Goal: Transaction & Acquisition: Purchase product/service

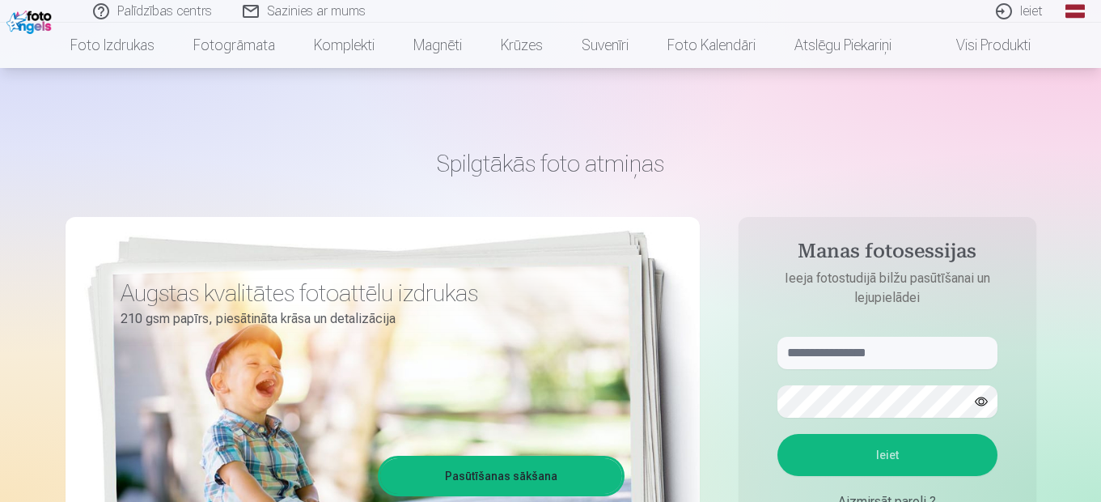
scroll to position [81, 0]
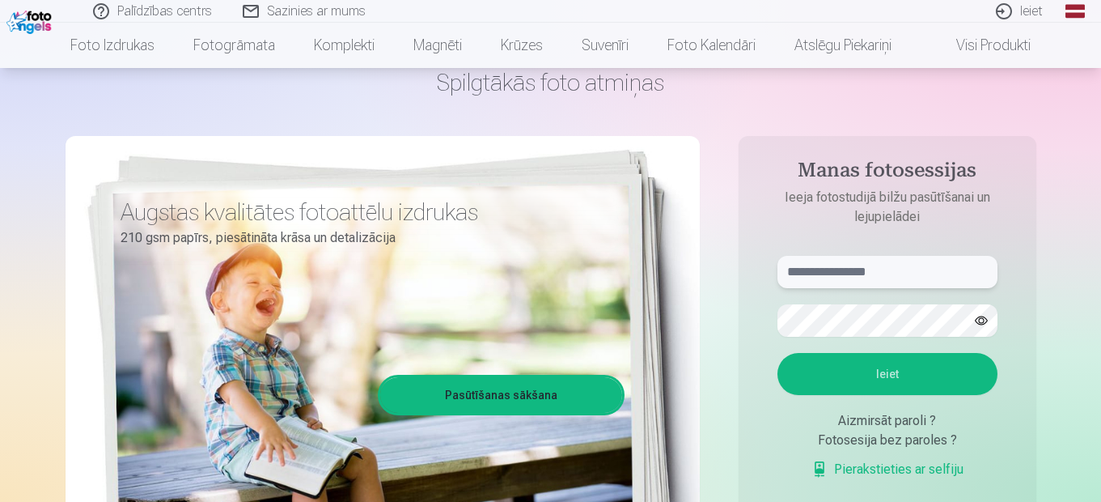
click at [798, 272] on input "text" at bounding box center [887, 272] width 220 height 32
type input "**********"
click at [905, 371] on button "Ieiet" at bounding box center [887, 374] width 220 height 42
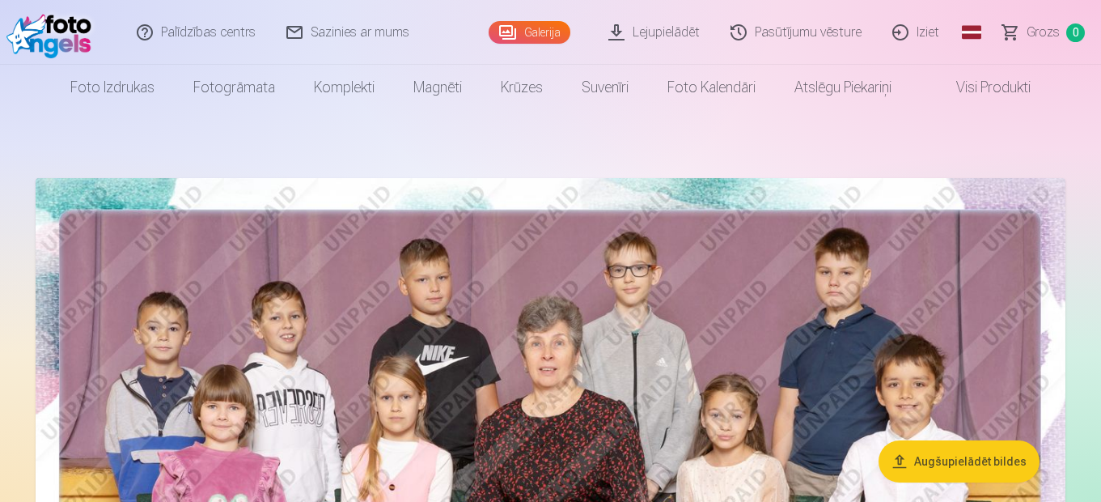
click at [654, 31] on link "Lejupielādēt" at bounding box center [655, 32] width 122 height 65
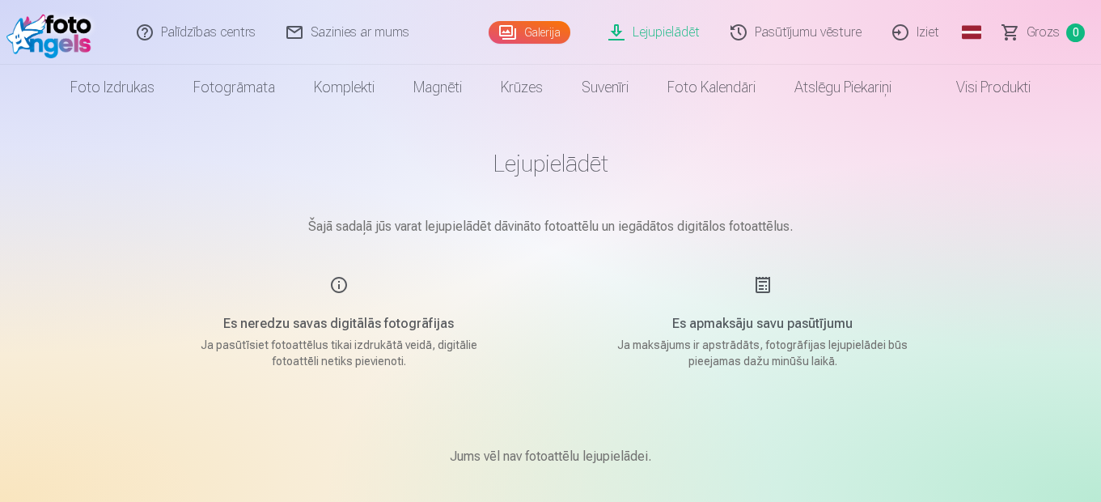
click at [534, 32] on link "Galerija" at bounding box center [530, 32] width 82 height 23
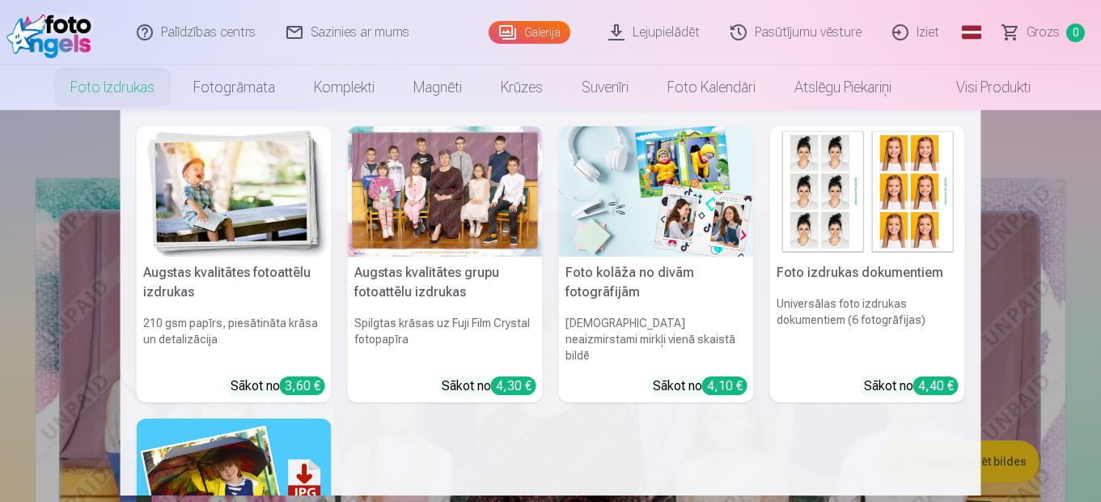
click at [137, 87] on link "Foto izdrukas" at bounding box center [112, 87] width 123 height 45
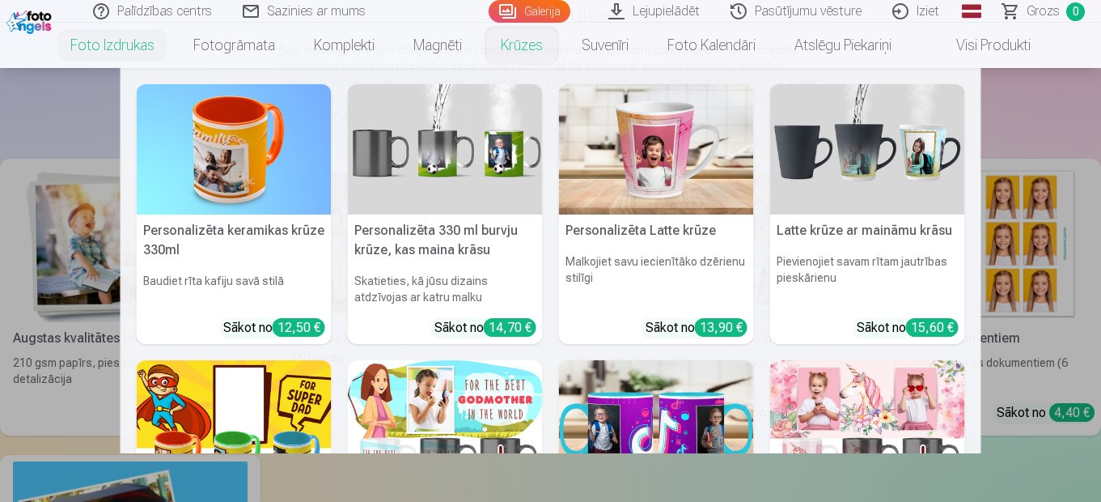
scroll to position [81, 0]
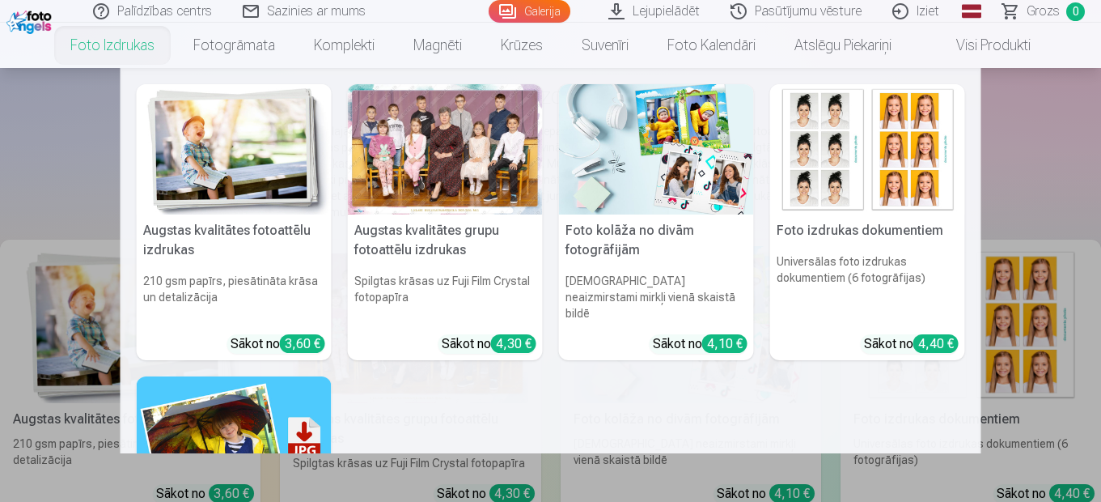
click at [125, 40] on link "Foto izdrukas" at bounding box center [112, 45] width 123 height 45
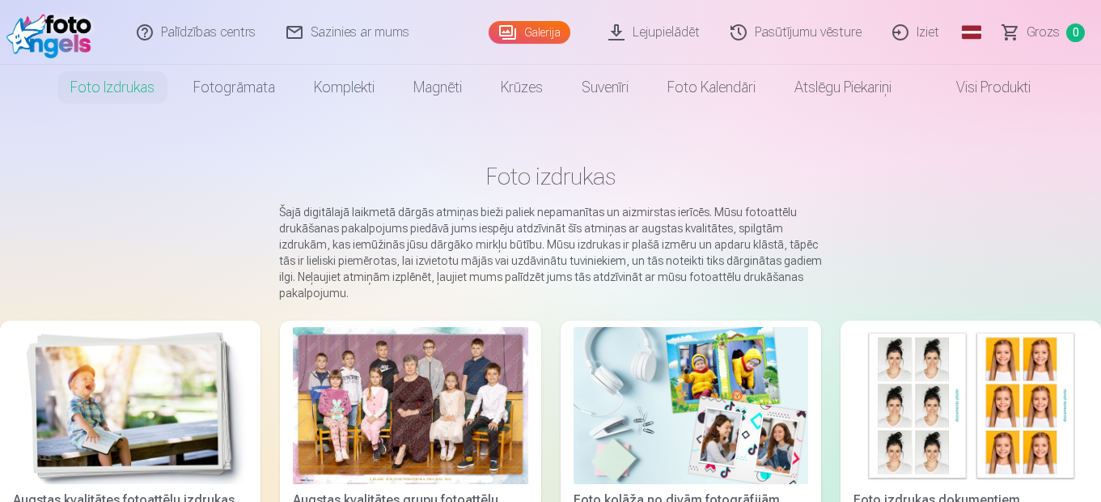
click at [790, 32] on link "Pasūtījumu vēsture" at bounding box center [797, 32] width 162 height 65
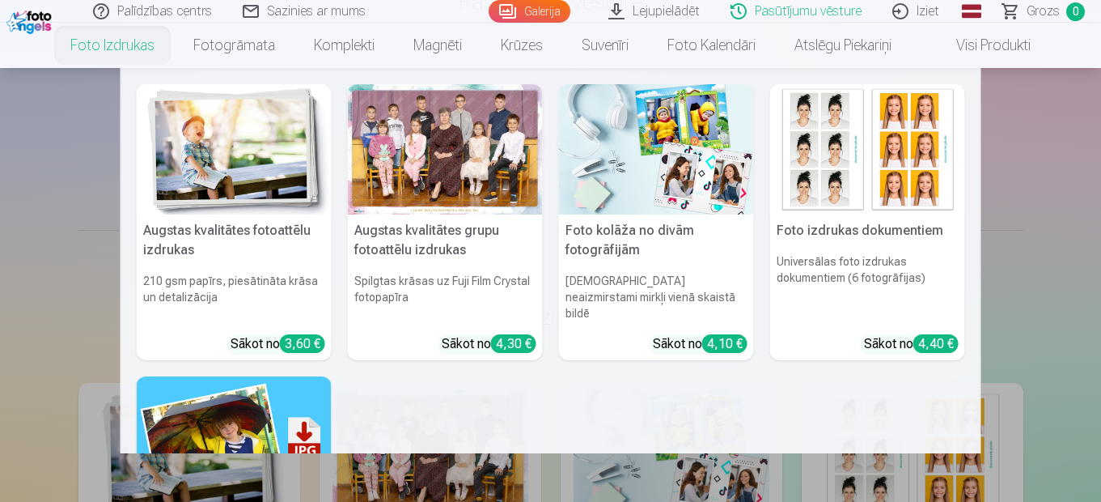
scroll to position [81, 0]
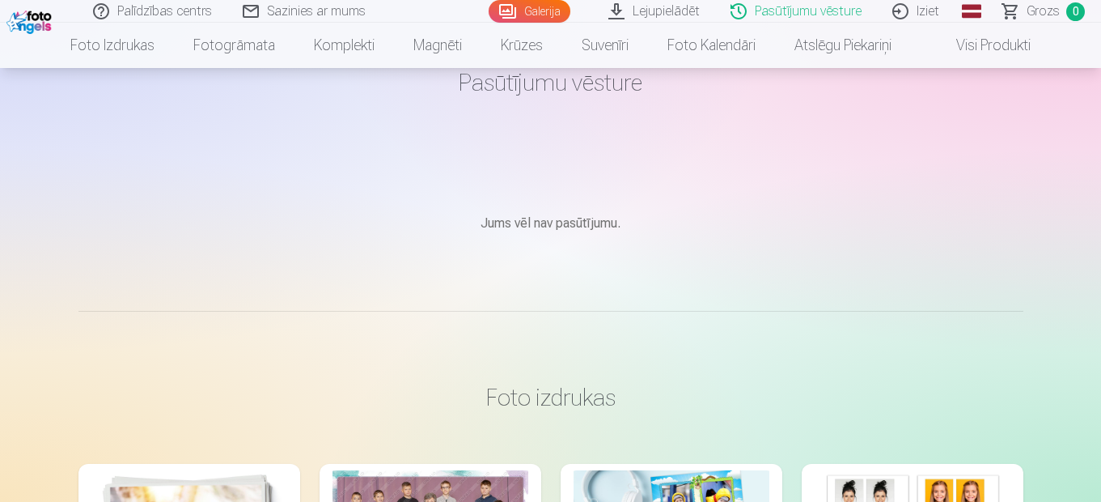
click at [544, 8] on link "Galerija" at bounding box center [530, 11] width 82 height 23
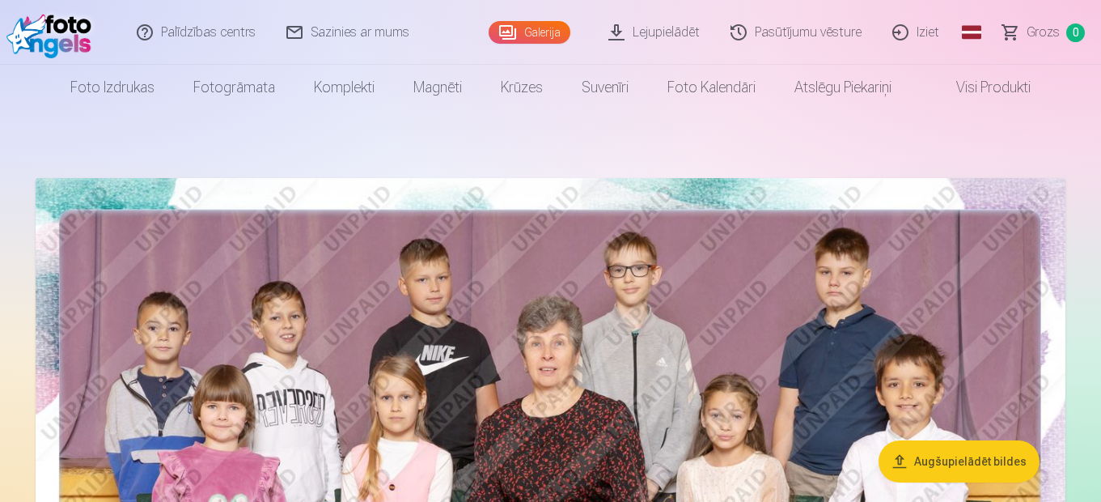
click at [976, 457] on button "Augšupielādēt bildes" at bounding box center [959, 461] width 161 height 42
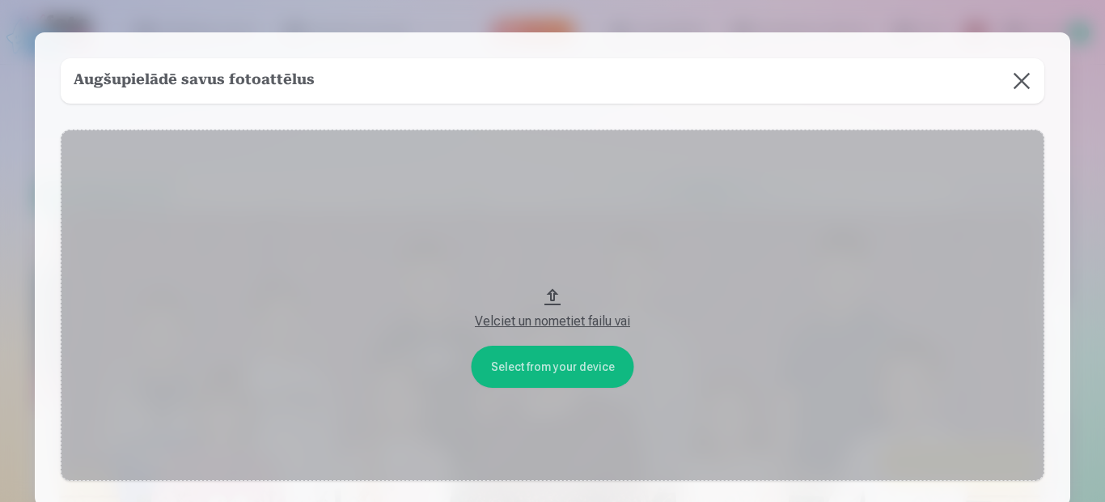
click at [213, 75] on h5 "Augšupielādē savus fotoattēlus" at bounding box center [194, 81] width 241 height 23
click at [1019, 82] on button at bounding box center [1021, 80] width 45 height 45
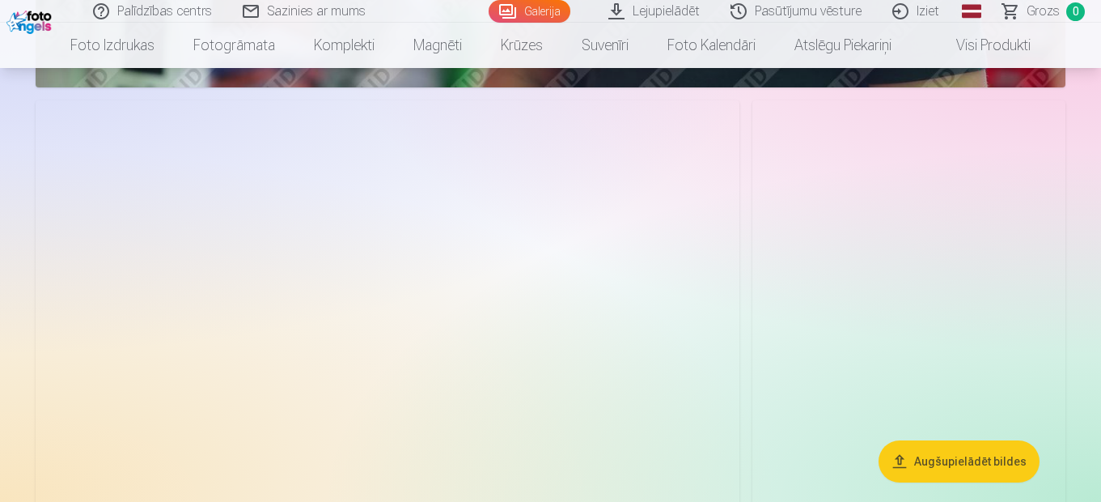
scroll to position [15451, 0]
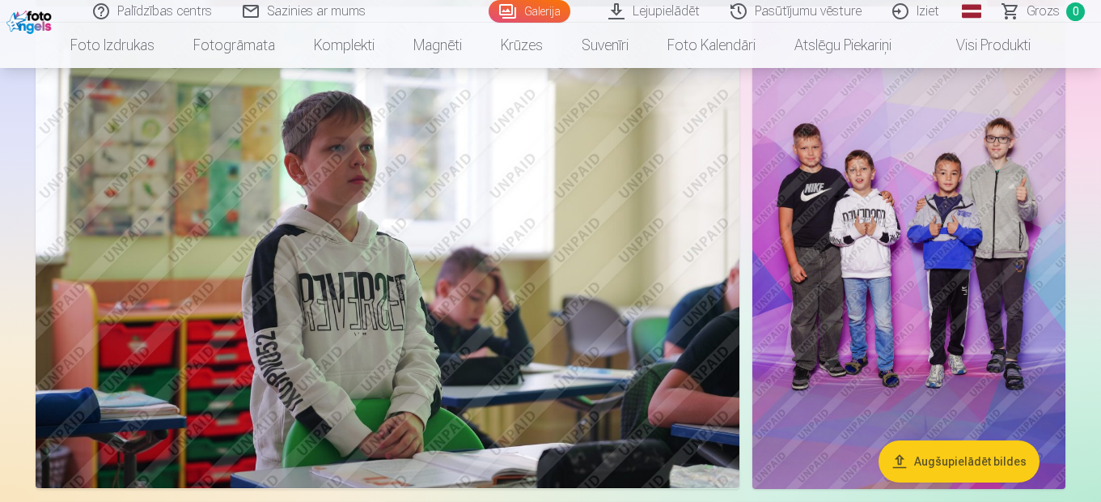
click at [831, 255] on img at bounding box center [908, 253] width 313 height 469
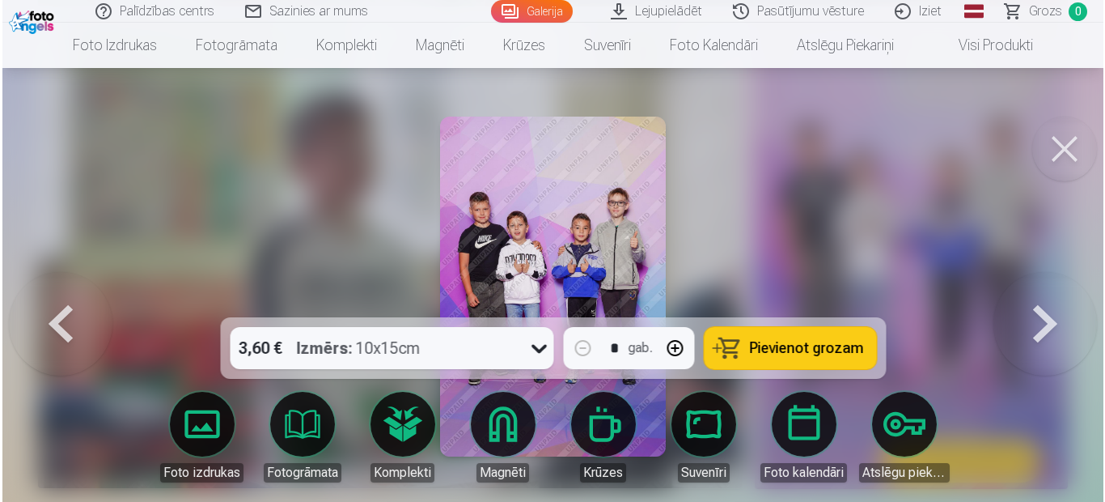
scroll to position [15508, 0]
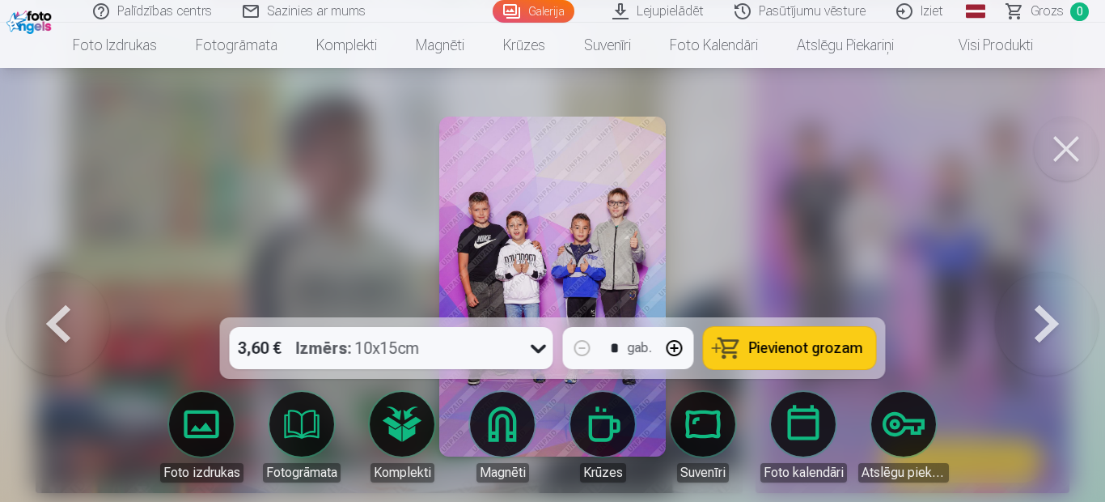
click at [804, 345] on span "Pievienot grozam" at bounding box center [806, 348] width 114 height 15
click at [1053, 301] on button at bounding box center [1047, 286] width 104 height 29
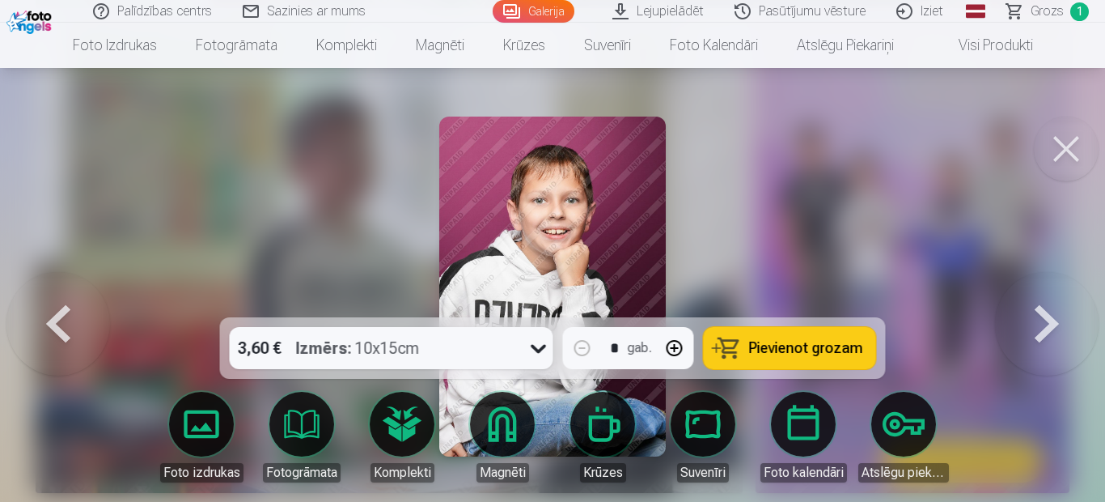
click at [1053, 301] on button at bounding box center [1047, 286] width 104 height 29
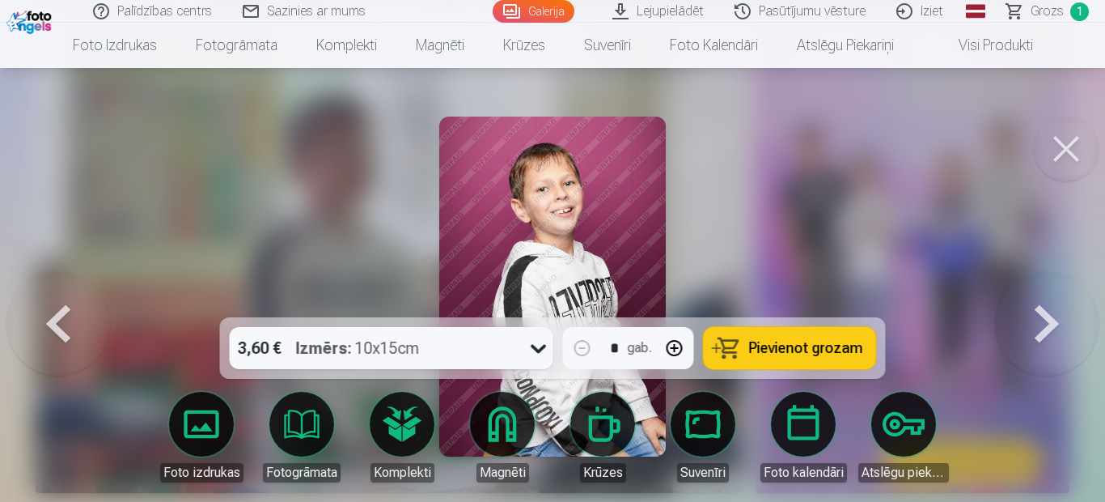
click at [57, 301] on button at bounding box center [58, 286] width 104 height 29
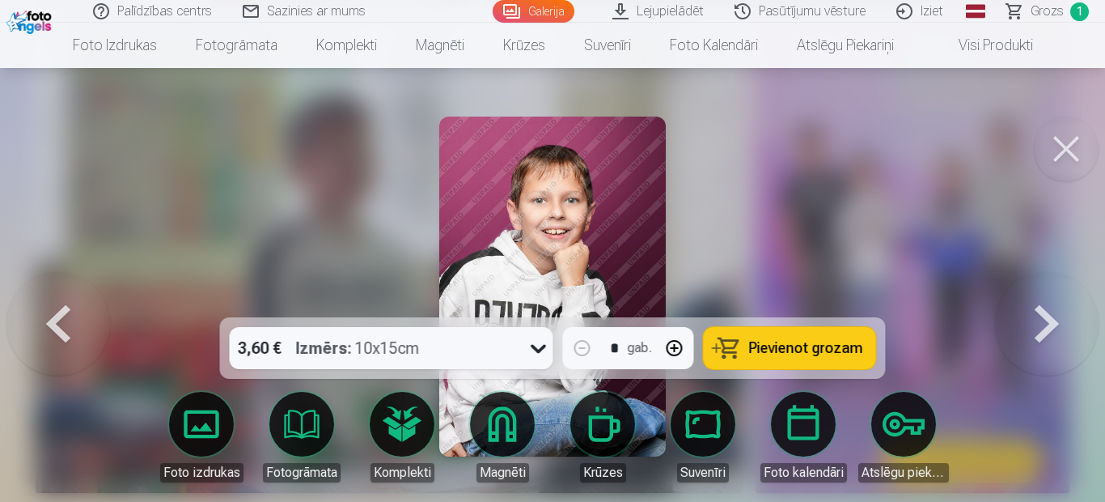
click at [57, 301] on button at bounding box center [58, 286] width 104 height 29
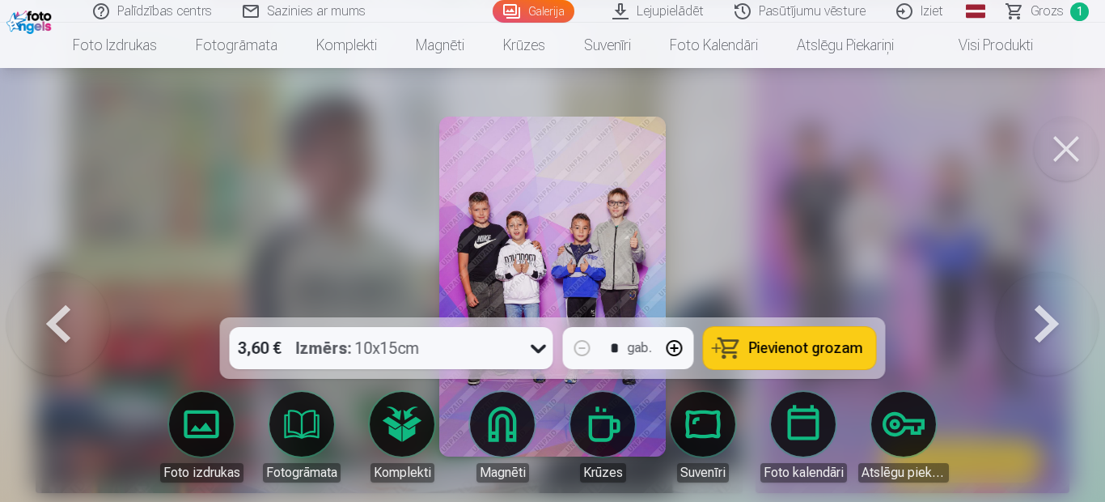
click at [57, 301] on button at bounding box center [58, 286] width 104 height 29
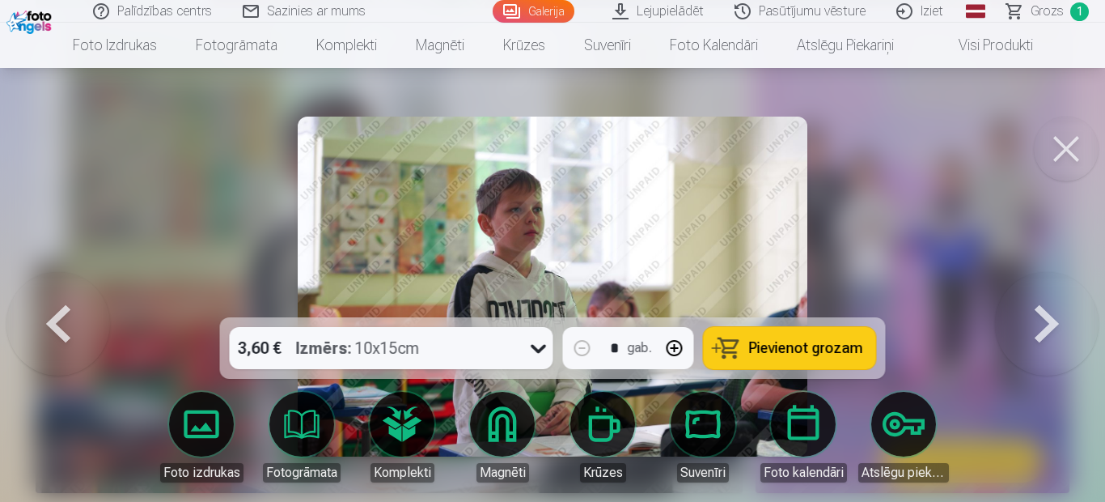
click at [57, 301] on button at bounding box center [58, 286] width 104 height 29
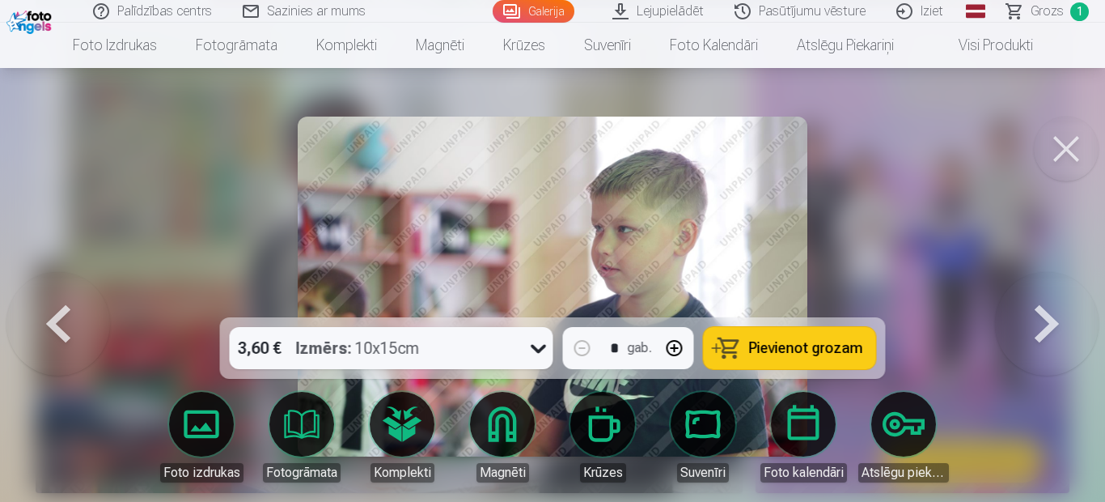
click at [57, 301] on button at bounding box center [58, 286] width 104 height 29
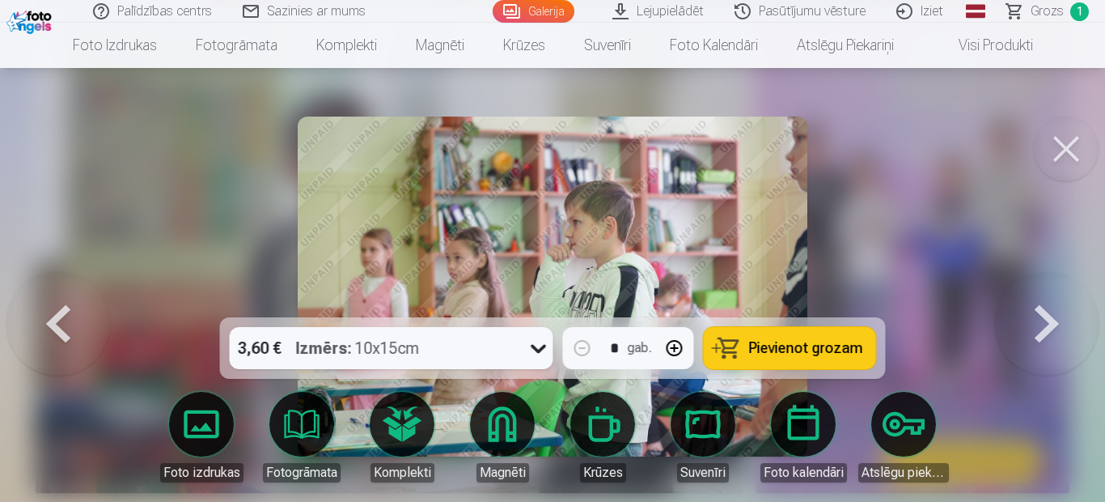
click at [57, 301] on button at bounding box center [58, 286] width 104 height 29
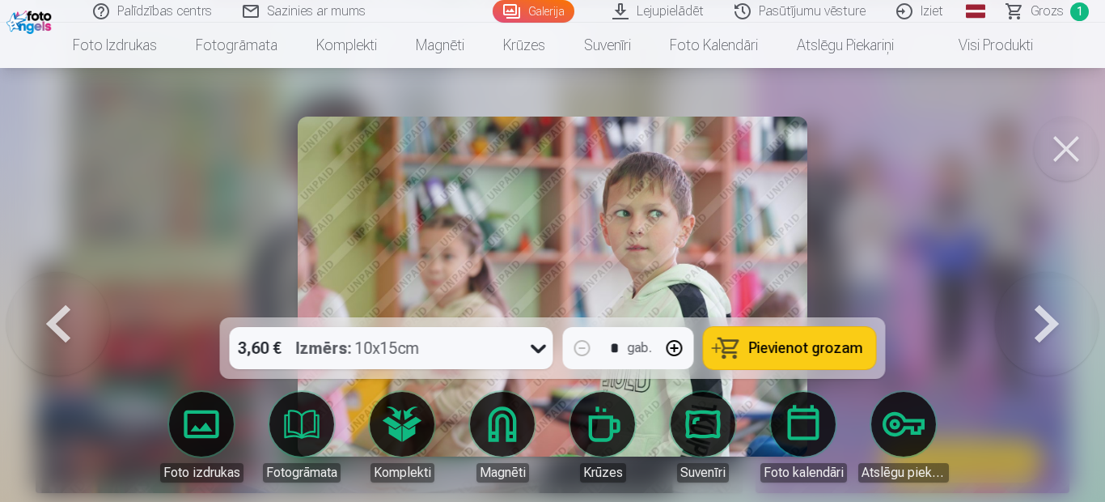
click at [58, 301] on button at bounding box center [58, 286] width 104 height 29
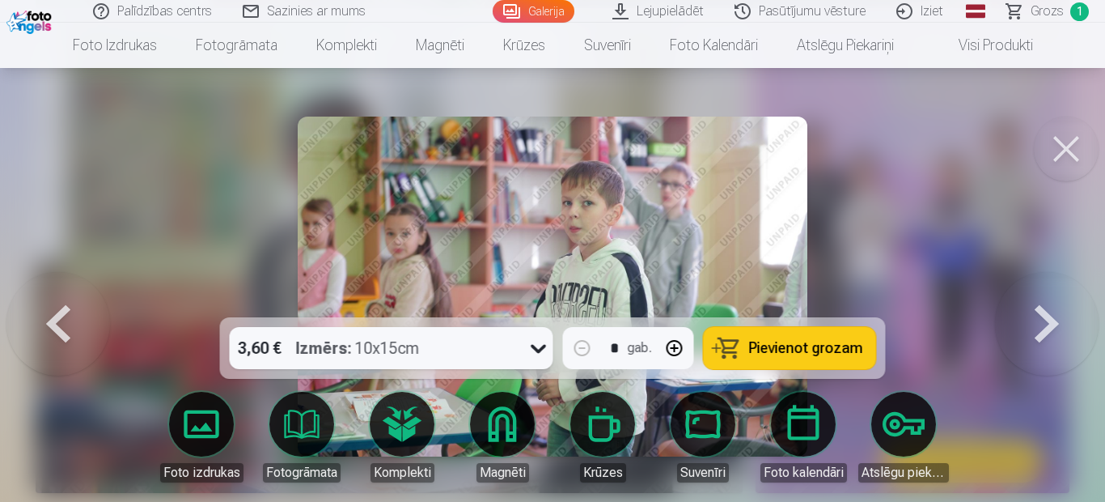
click at [58, 301] on button at bounding box center [58, 286] width 104 height 29
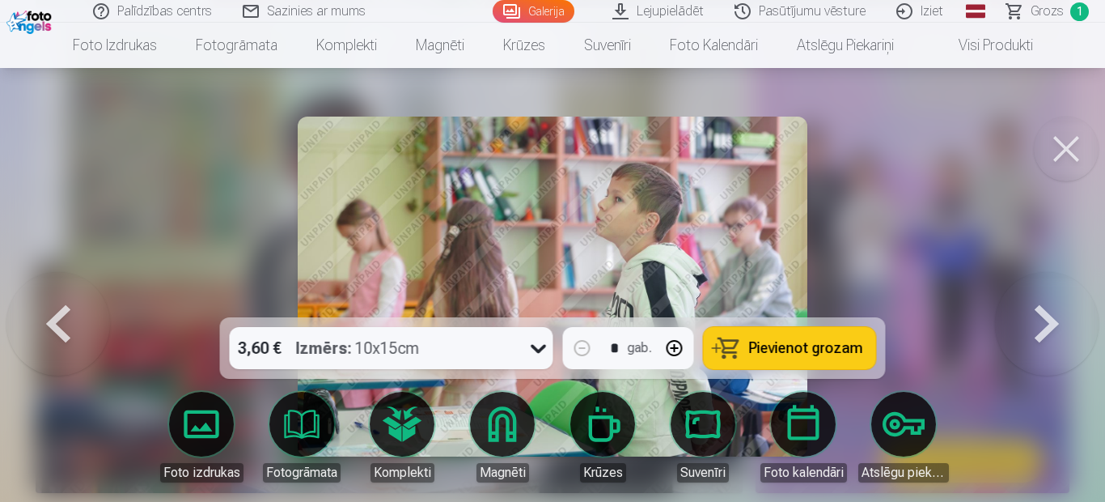
click at [58, 301] on button at bounding box center [58, 286] width 104 height 29
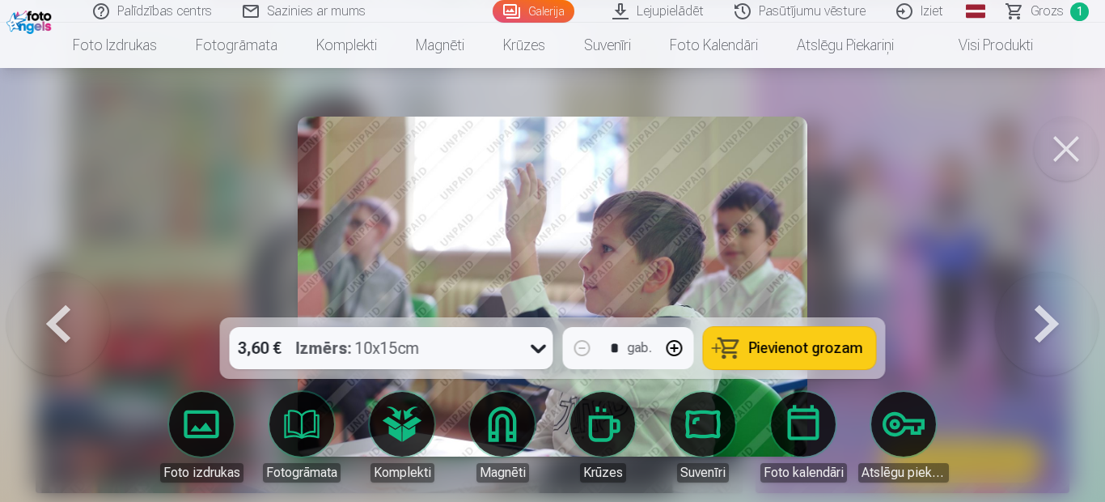
click at [58, 301] on button at bounding box center [58, 286] width 104 height 29
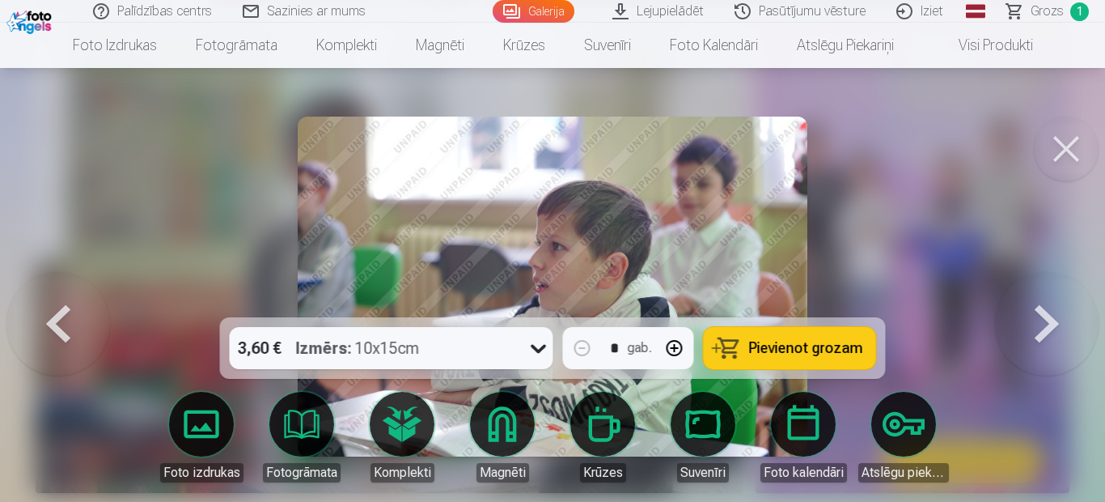
click at [58, 301] on button at bounding box center [58, 286] width 104 height 29
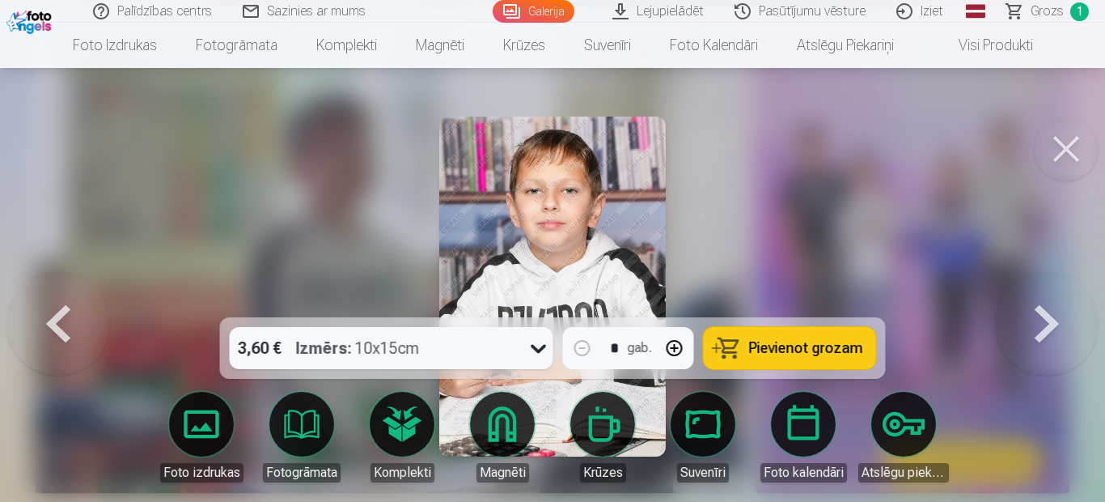
click at [58, 301] on button at bounding box center [58, 286] width 104 height 29
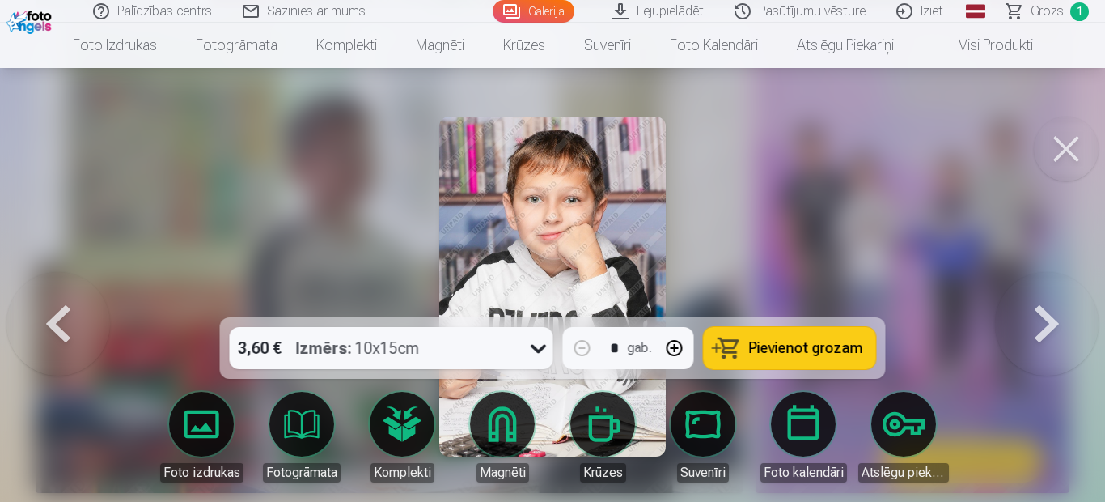
click at [58, 301] on button at bounding box center [58, 286] width 104 height 29
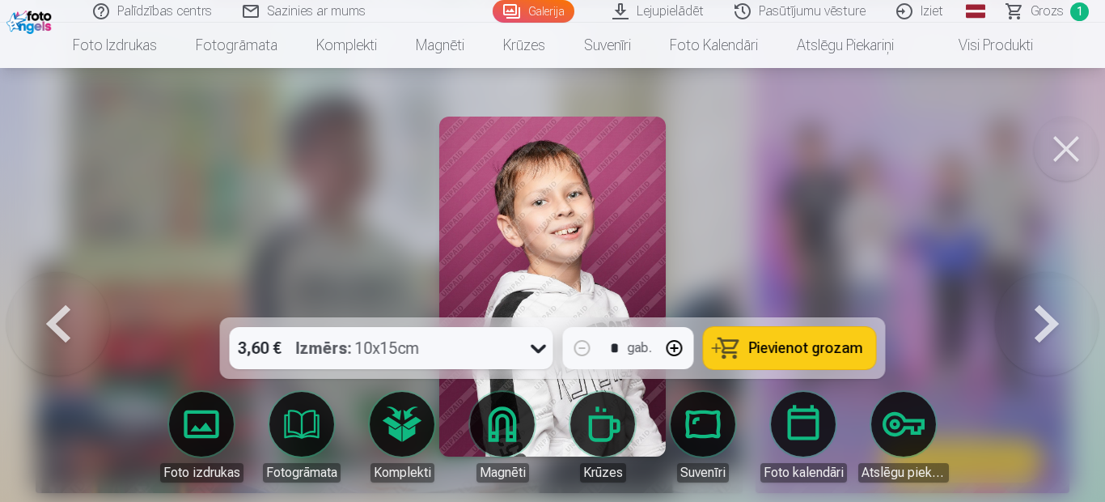
click at [58, 301] on button at bounding box center [58, 286] width 104 height 29
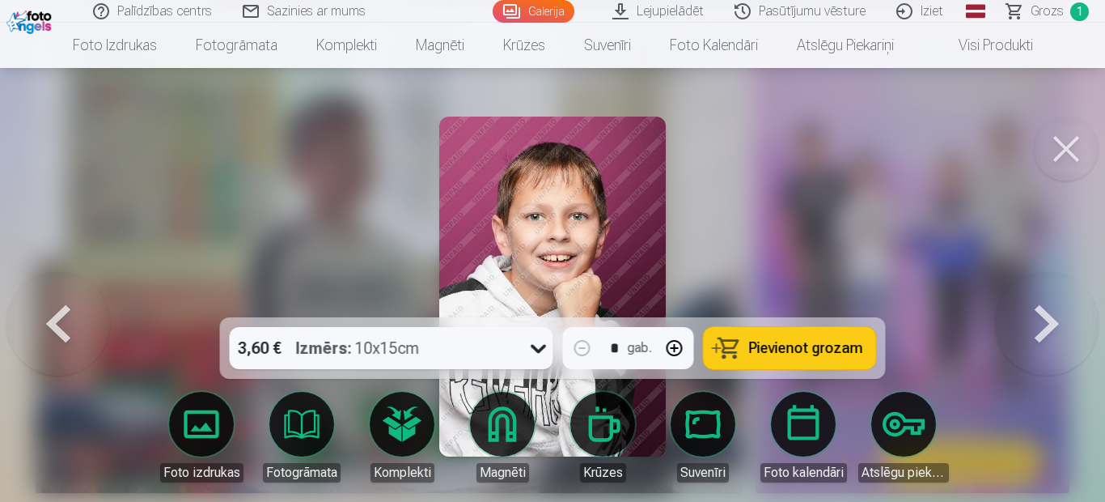
click at [58, 301] on button at bounding box center [58, 286] width 104 height 29
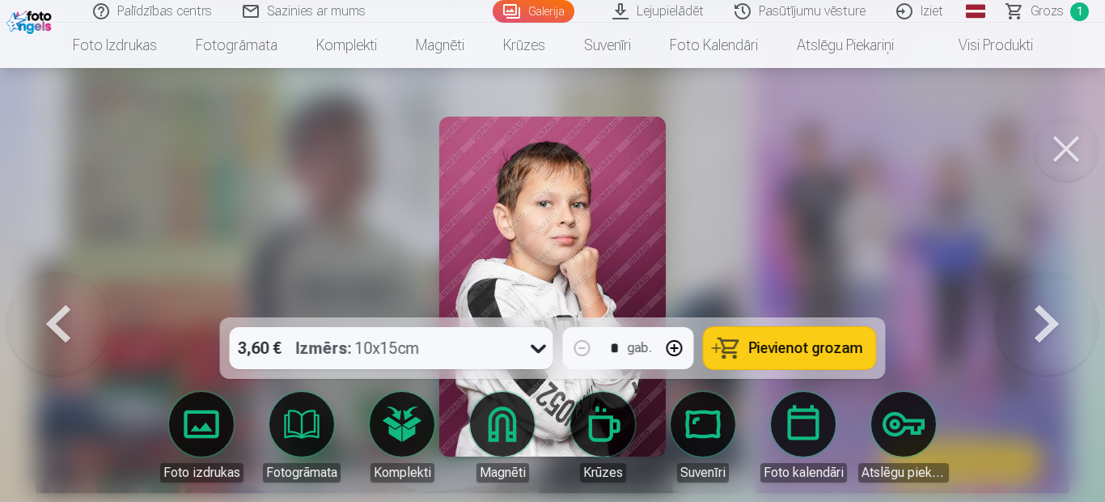
click at [58, 301] on button at bounding box center [58, 286] width 104 height 29
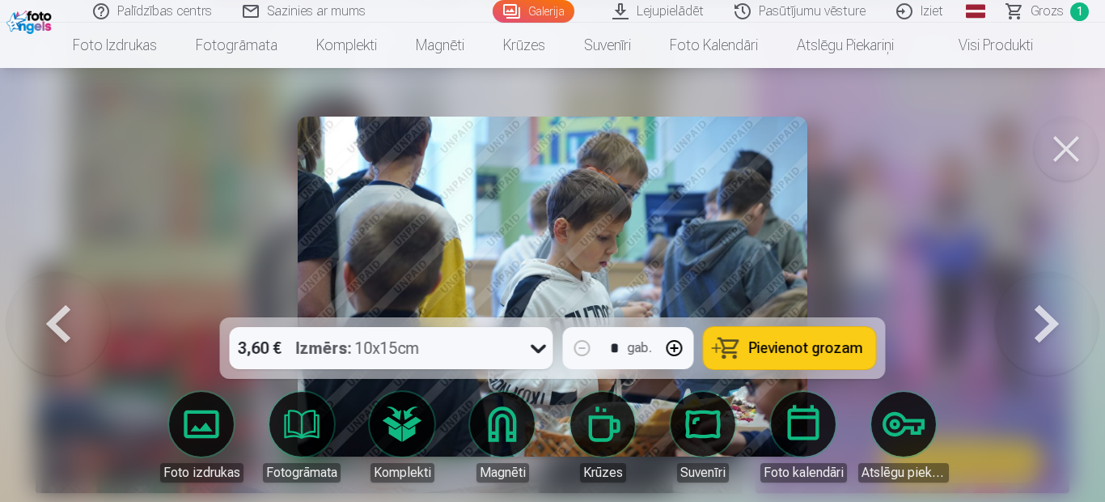
click at [58, 301] on button at bounding box center [58, 286] width 104 height 29
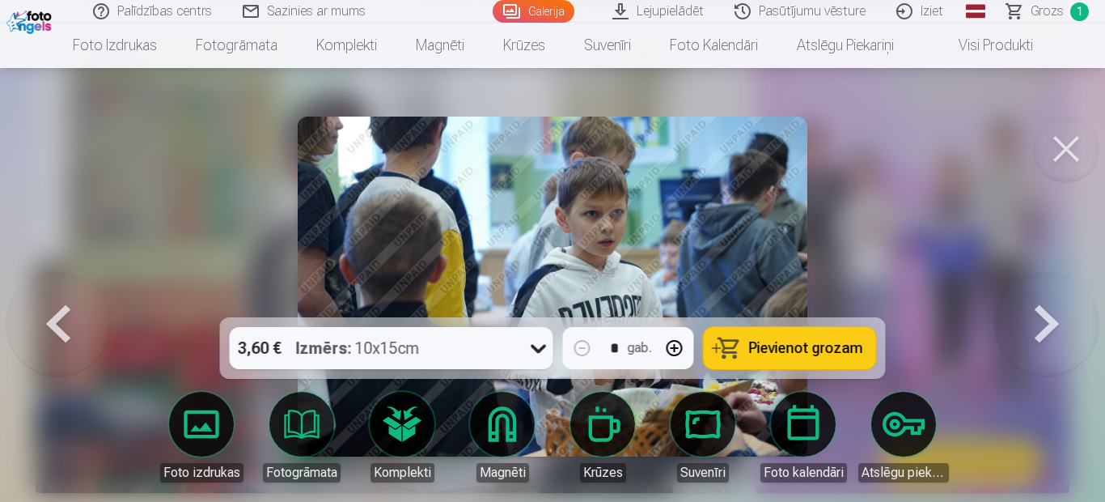
click at [58, 301] on button at bounding box center [58, 286] width 104 height 29
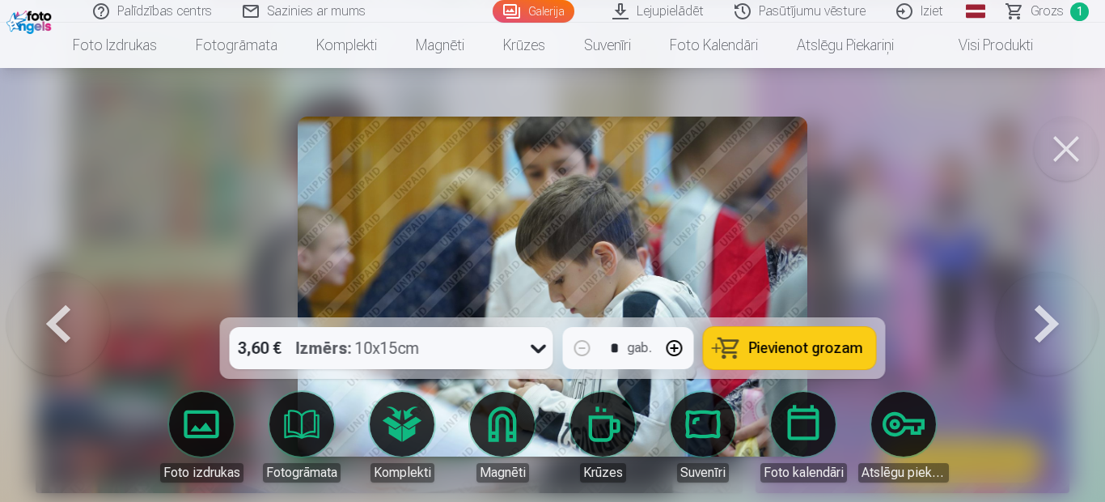
click at [58, 301] on button at bounding box center [58, 286] width 104 height 29
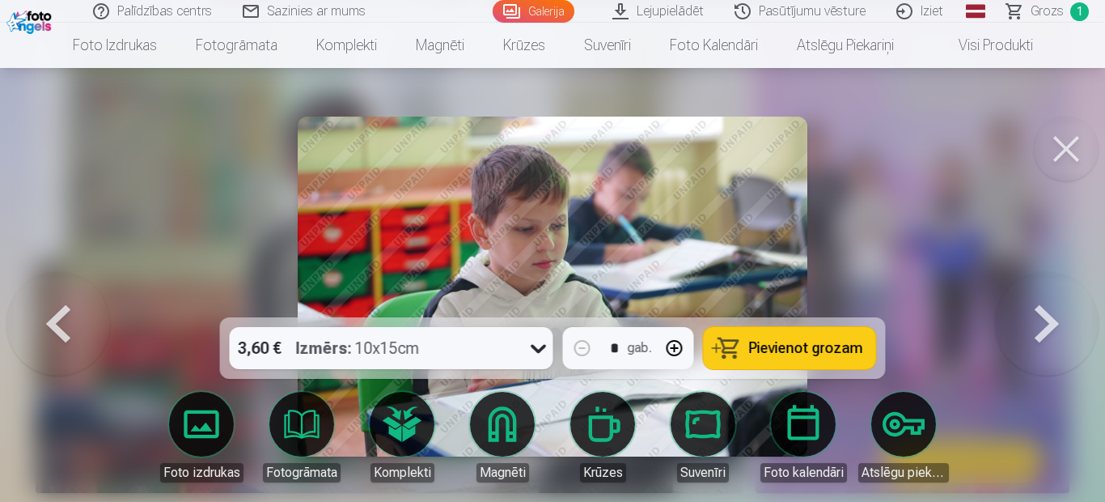
click at [58, 301] on button at bounding box center [58, 286] width 104 height 29
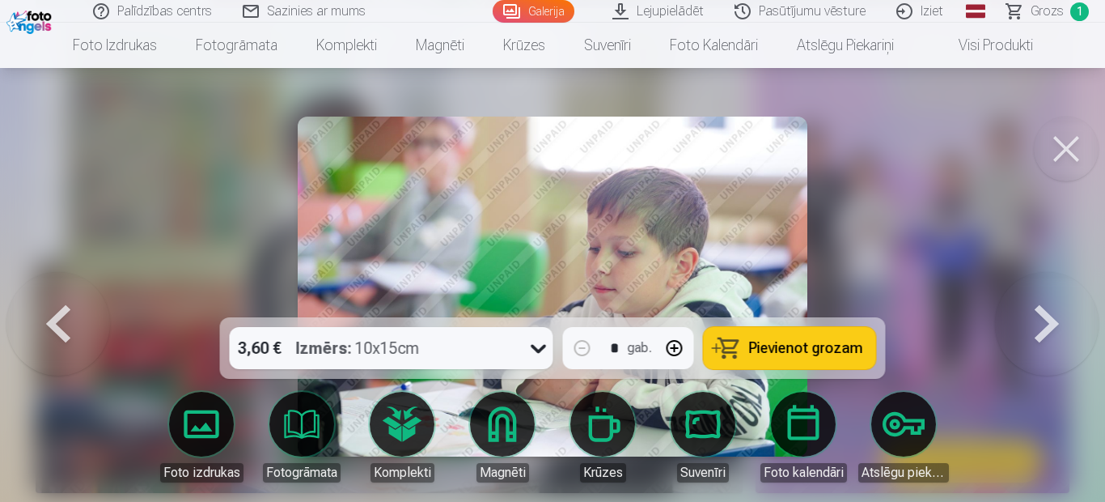
click at [58, 301] on button at bounding box center [58, 286] width 104 height 29
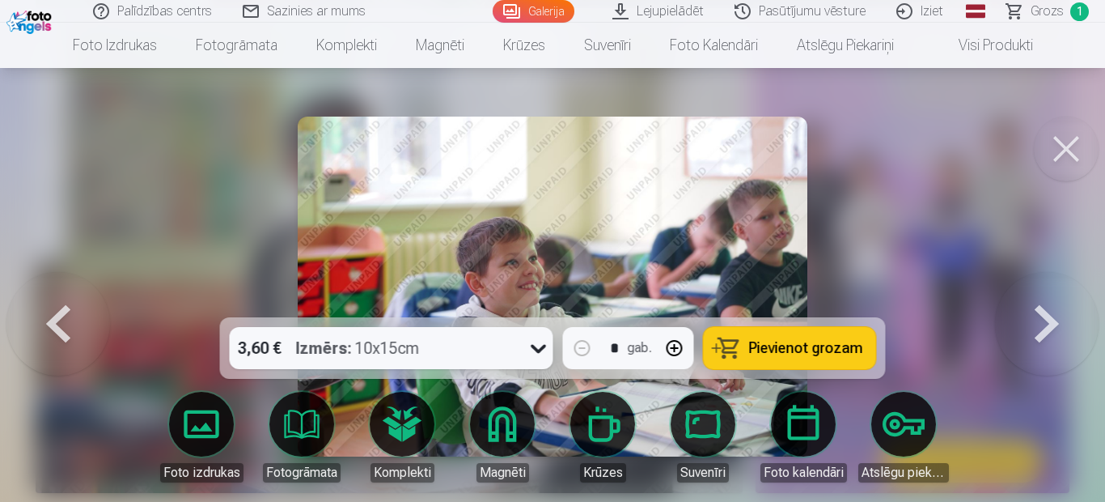
click at [58, 301] on button at bounding box center [58, 286] width 104 height 29
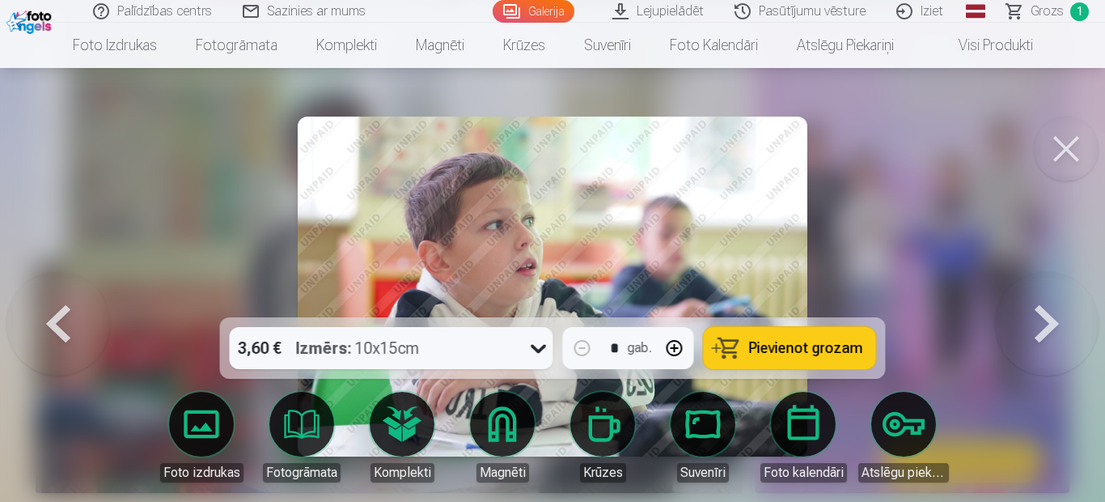
click at [58, 301] on button at bounding box center [58, 286] width 104 height 29
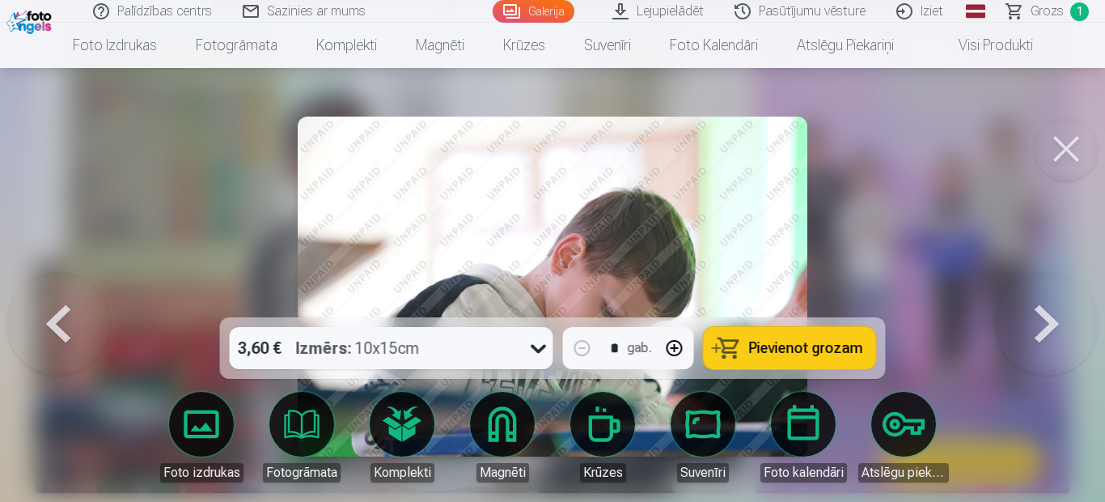
click at [58, 301] on button at bounding box center [58, 286] width 104 height 29
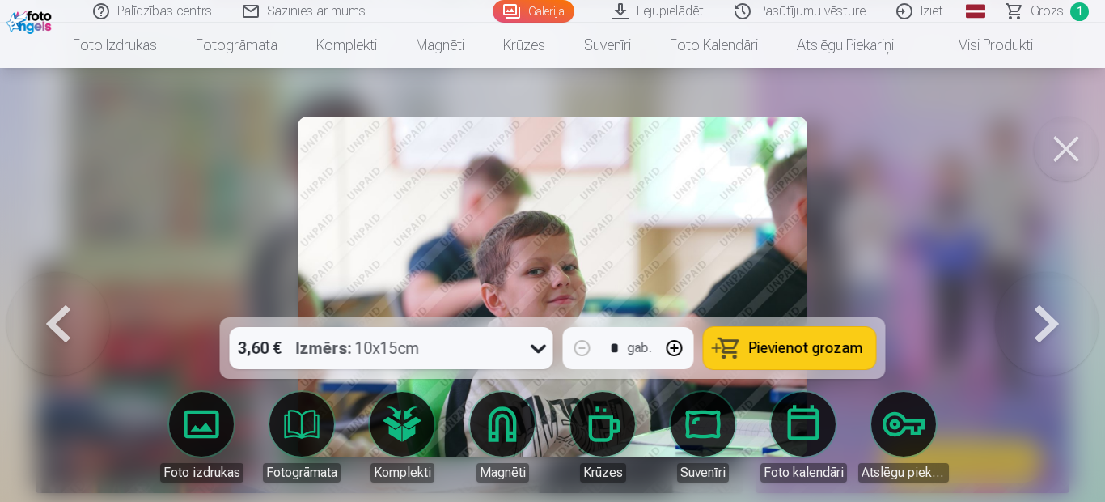
click at [58, 301] on button at bounding box center [58, 286] width 104 height 29
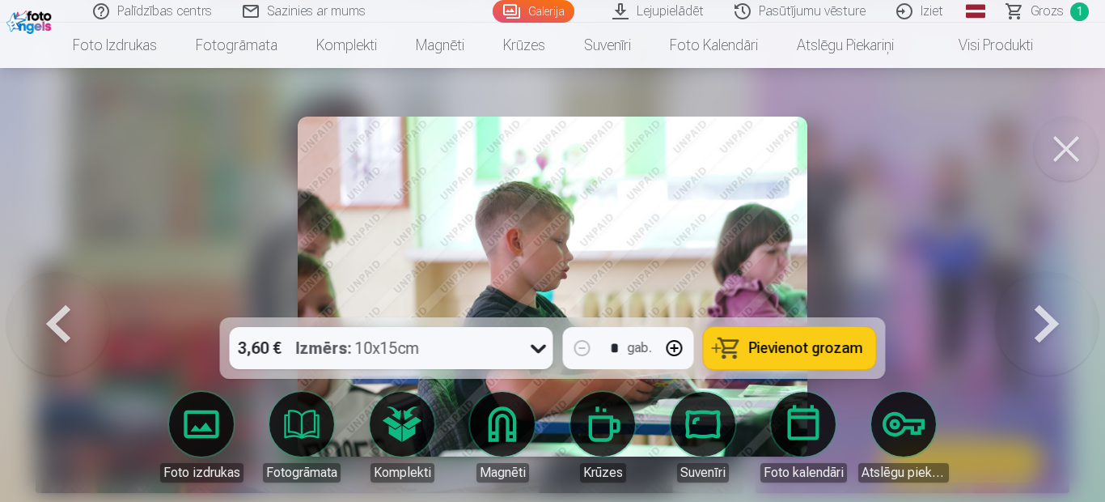
click at [58, 301] on button at bounding box center [58, 286] width 104 height 29
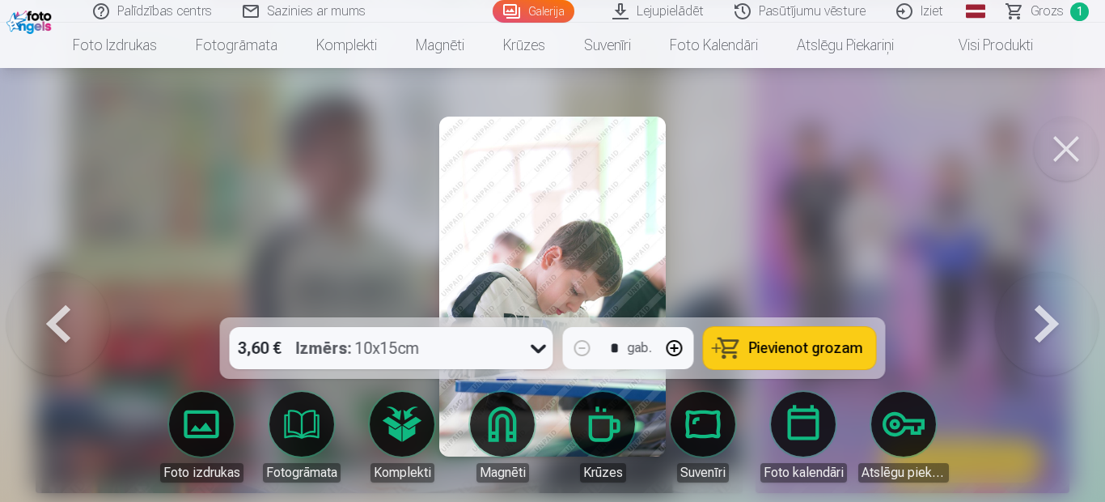
click at [58, 301] on button at bounding box center [58, 286] width 104 height 29
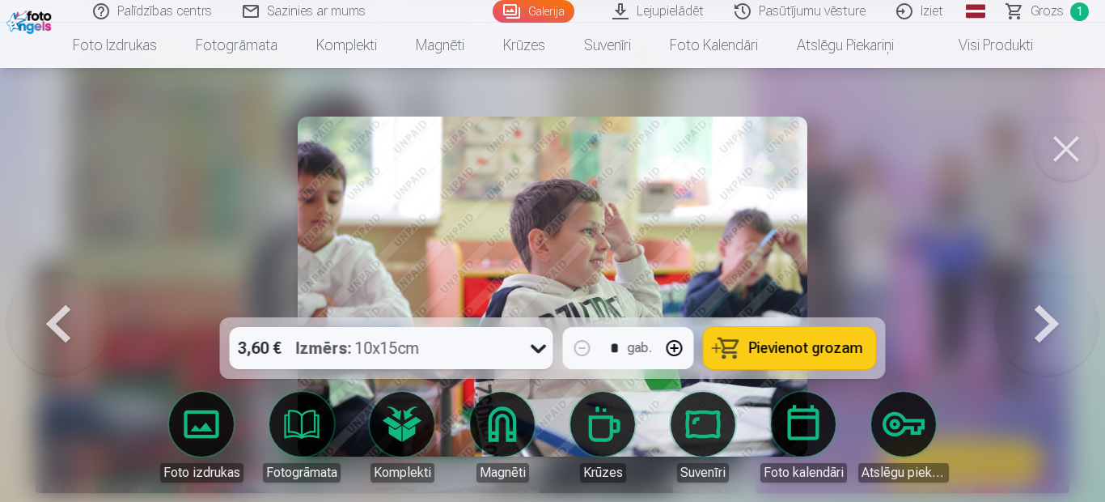
click at [58, 301] on button at bounding box center [58, 286] width 104 height 29
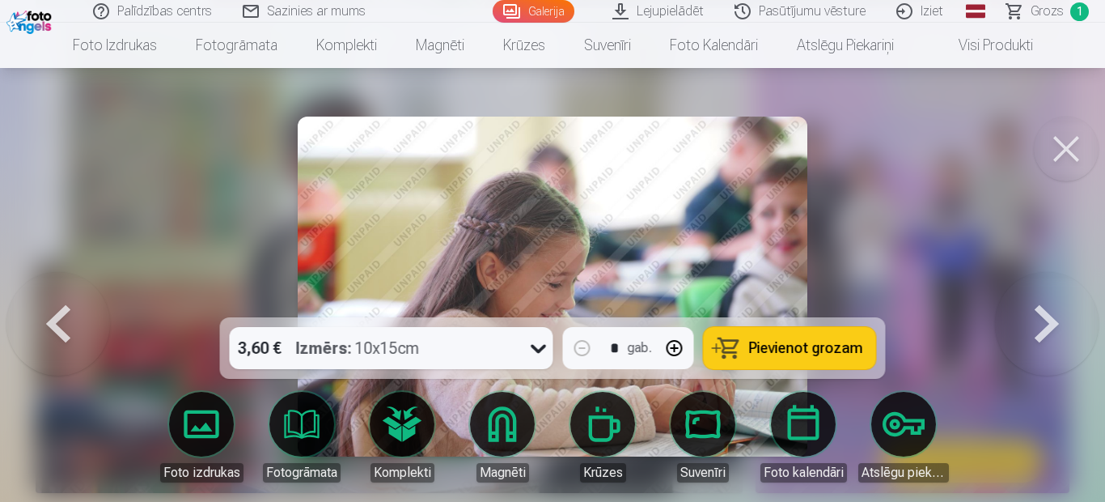
click at [58, 301] on button at bounding box center [58, 286] width 104 height 29
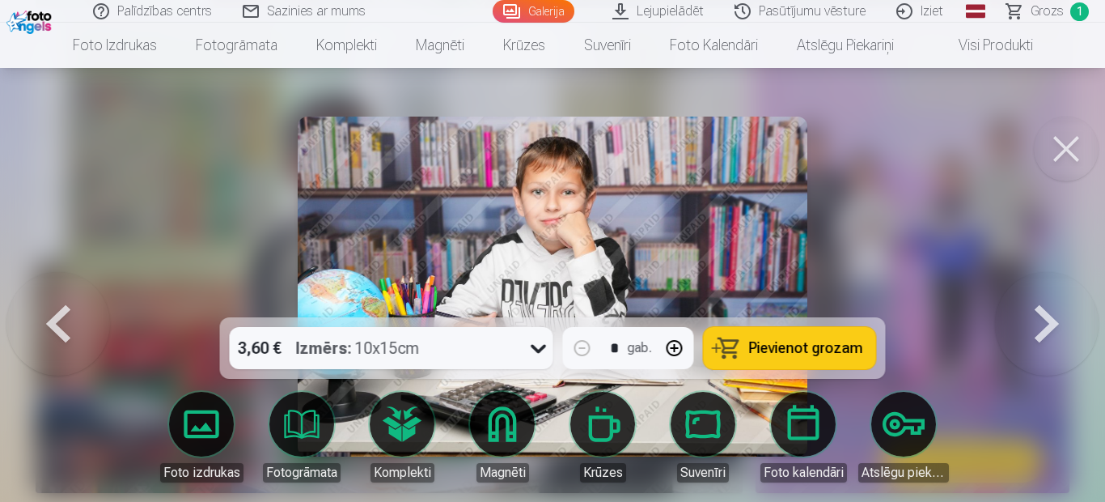
click at [58, 301] on button at bounding box center [58, 286] width 104 height 29
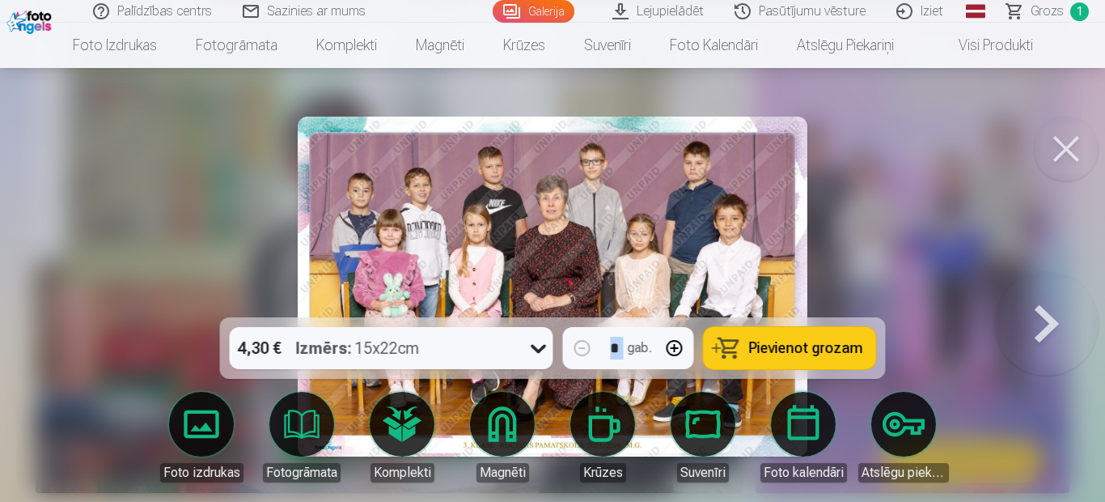
click at [58, 321] on div at bounding box center [552, 251] width 1105 height 502
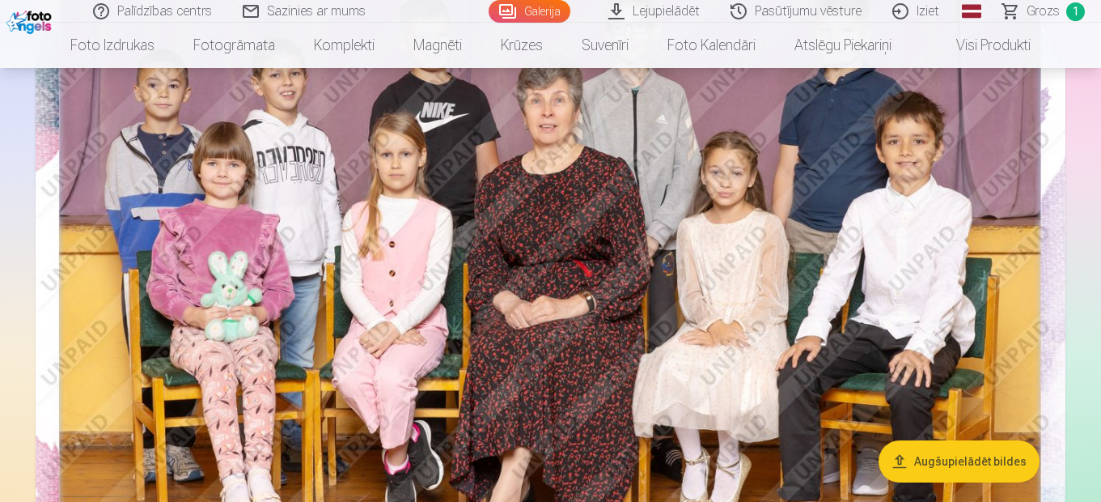
scroll to position [324, 0]
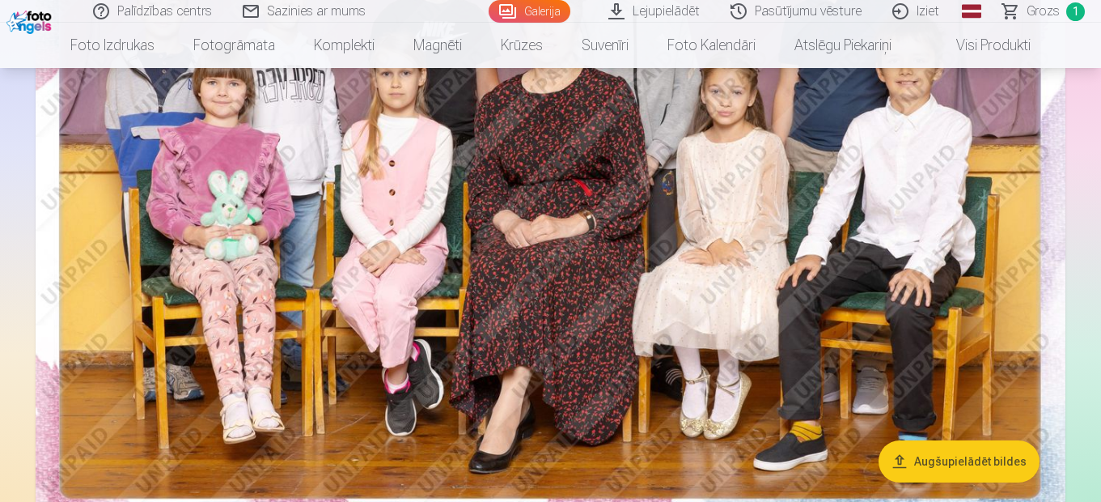
click at [775, 282] on img at bounding box center [551, 197] width 1030 height 687
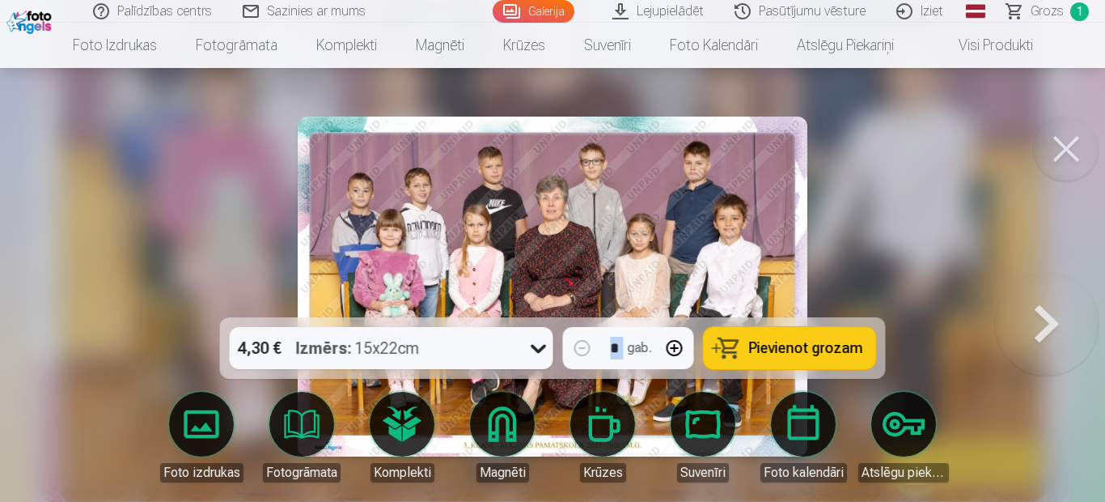
click at [809, 342] on span "Pievienot grozam" at bounding box center [806, 348] width 114 height 15
click at [1065, 150] on button at bounding box center [1066, 148] width 65 height 65
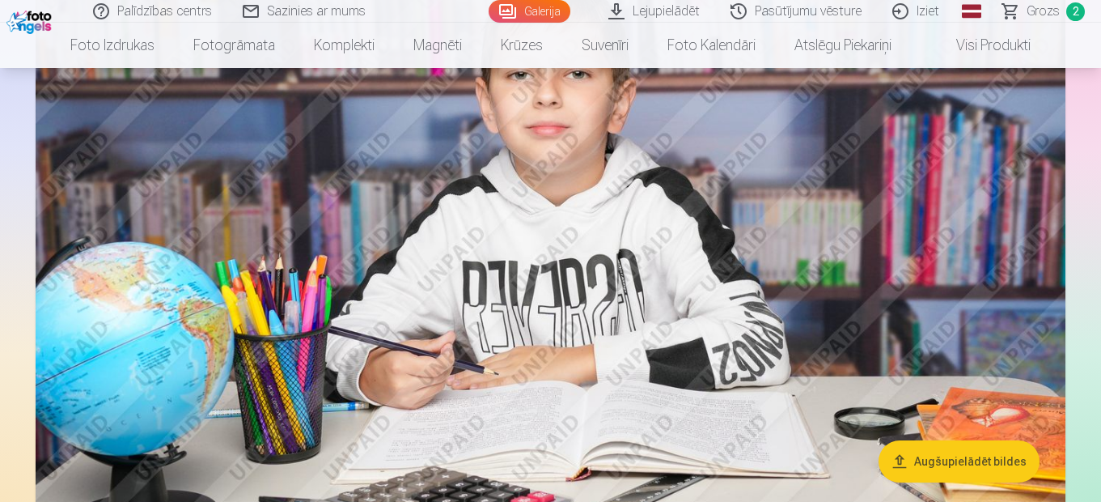
scroll to position [17069, 0]
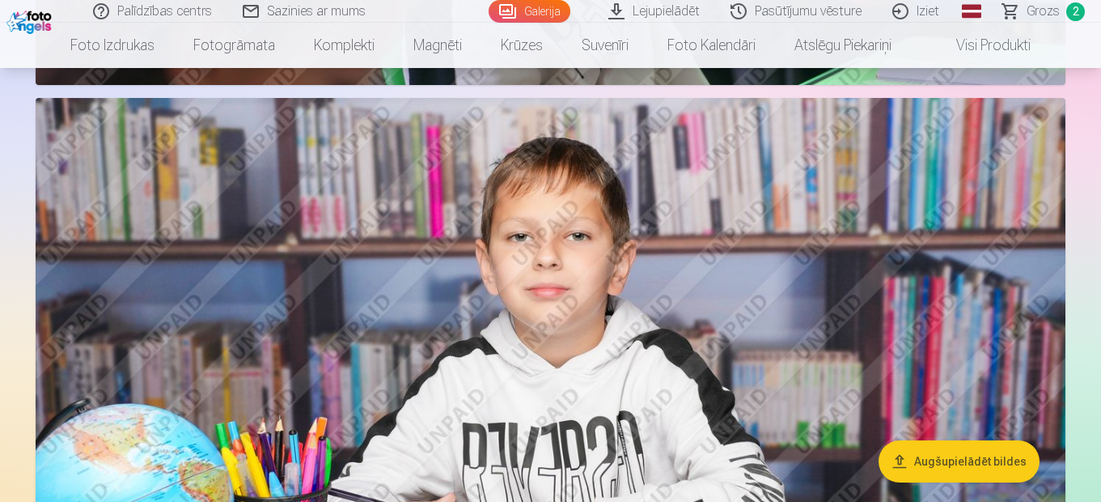
click at [531, 318] on img at bounding box center [551, 441] width 1030 height 686
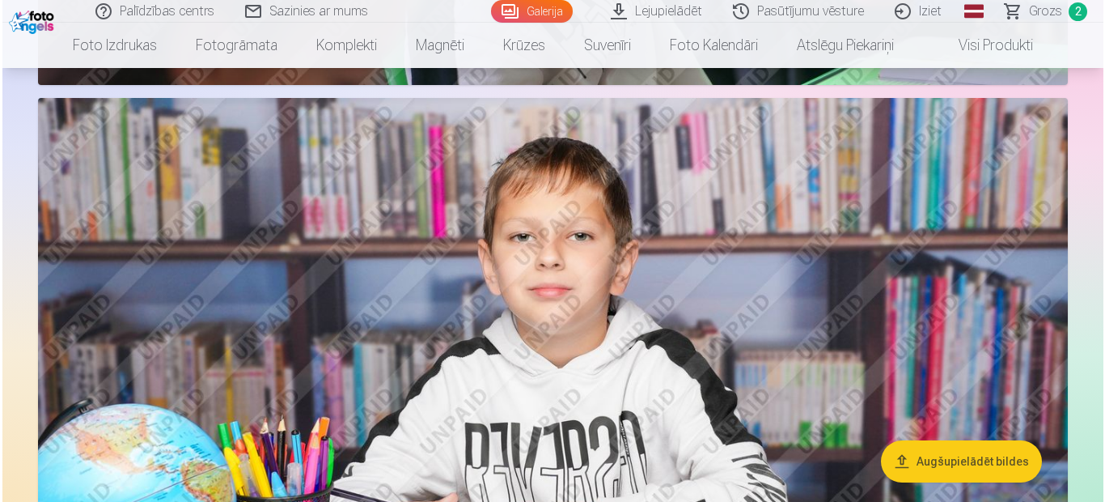
scroll to position [17132, 0]
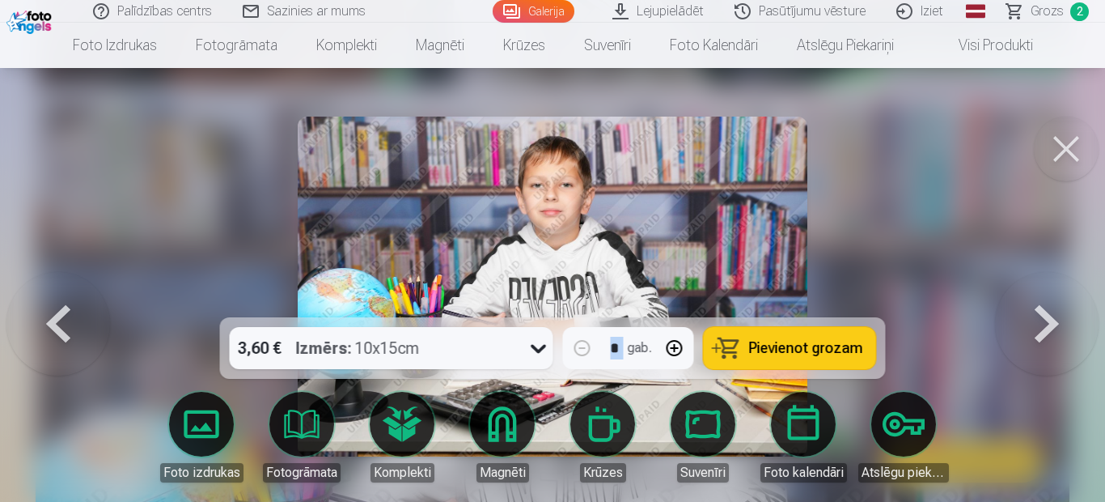
click at [784, 344] on span "Pievienot grozam" at bounding box center [806, 348] width 114 height 15
click at [1069, 159] on button at bounding box center [1066, 148] width 65 height 65
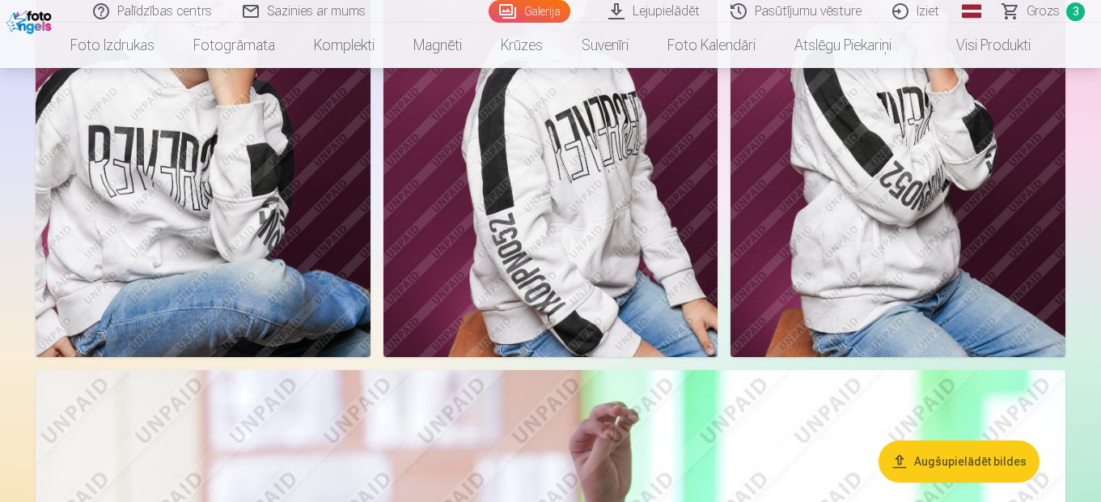
scroll to position [15775, 0]
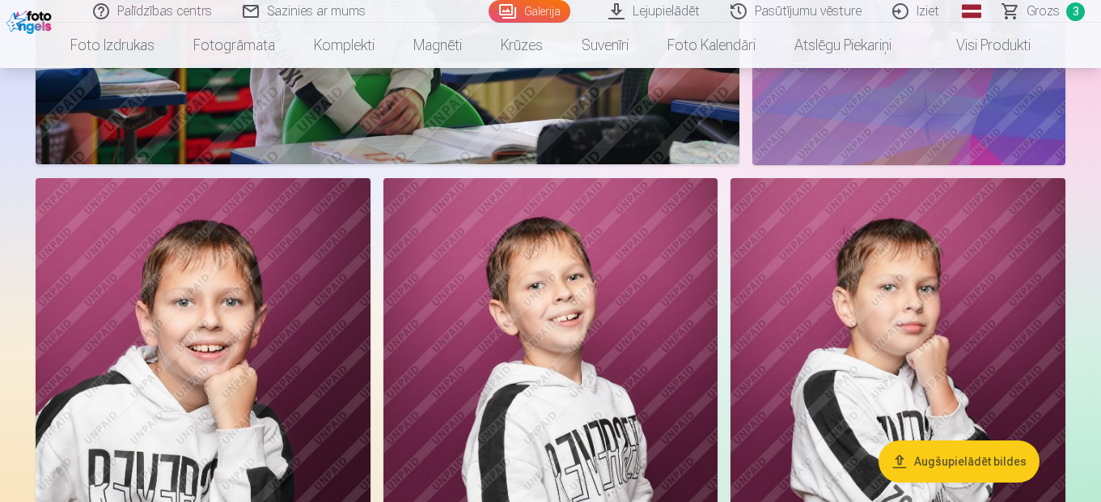
click at [878, 285] on img at bounding box center [898, 429] width 335 height 502
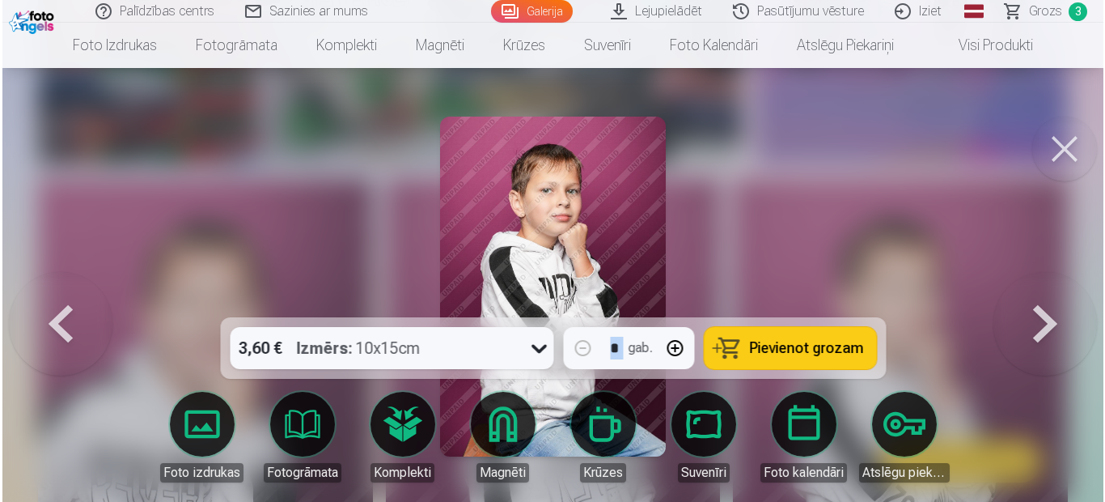
scroll to position [15833, 0]
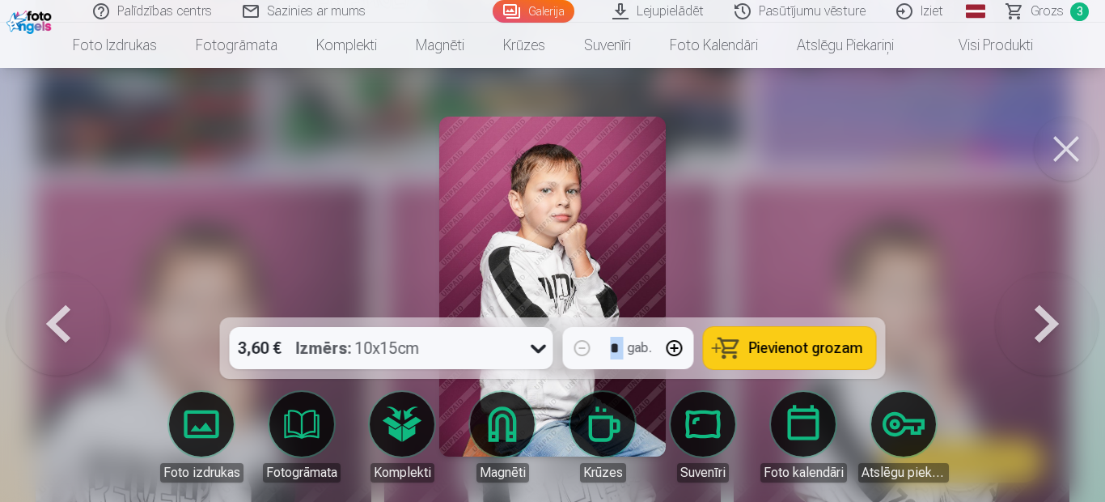
click at [758, 337] on button "Pievienot grozam" at bounding box center [790, 348] width 172 height 42
click at [1060, 151] on button at bounding box center [1066, 148] width 65 height 65
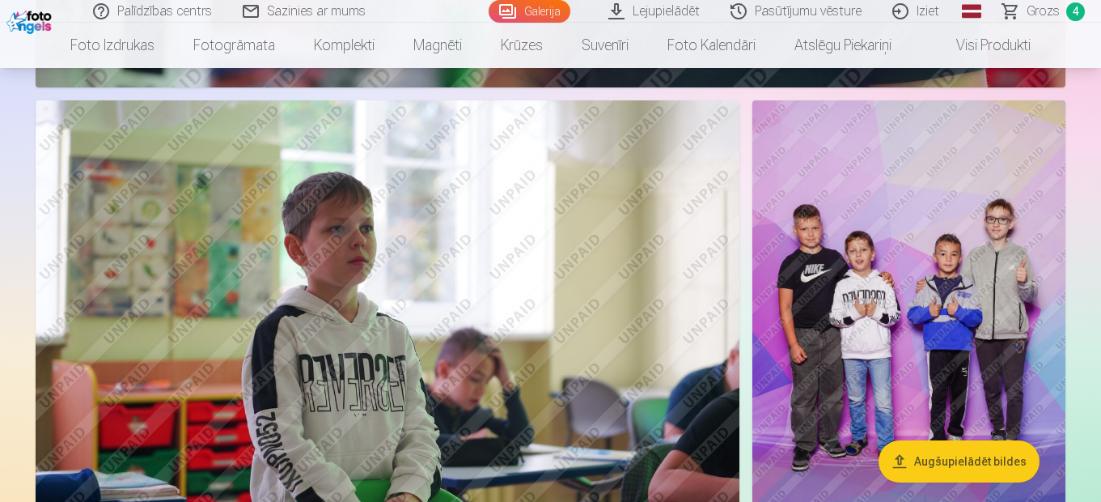
scroll to position [15451, 0]
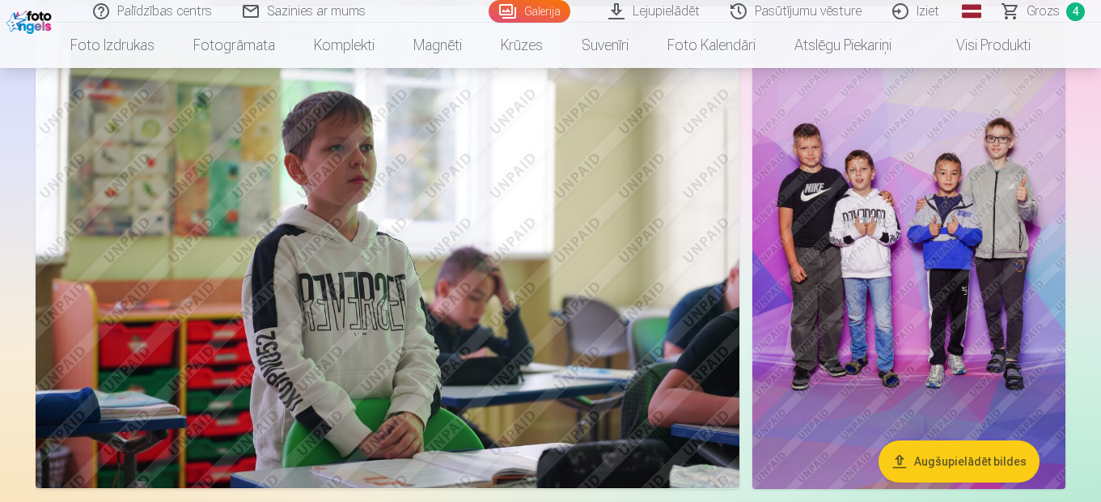
click at [1049, 6] on span "Grozs" at bounding box center [1043, 11] width 33 height 19
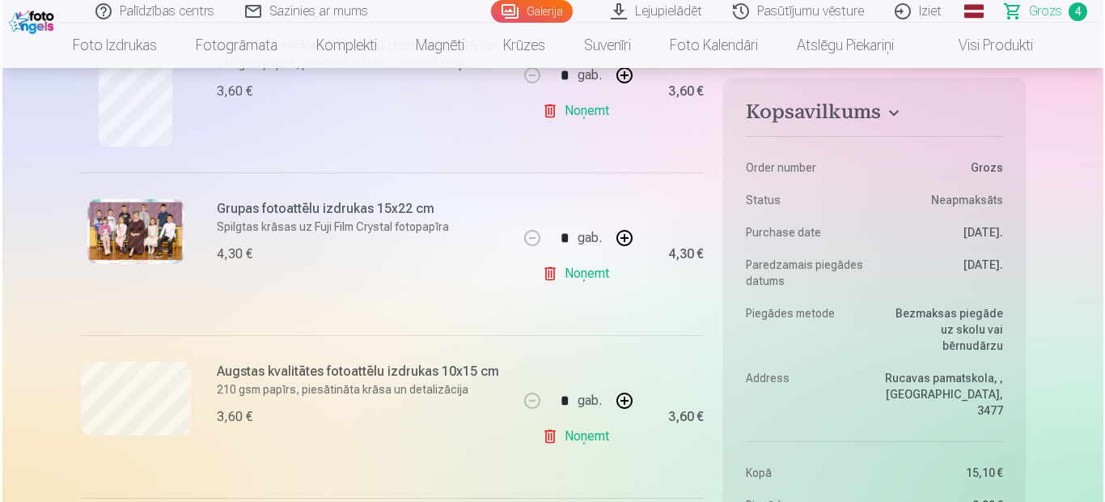
scroll to position [485, 0]
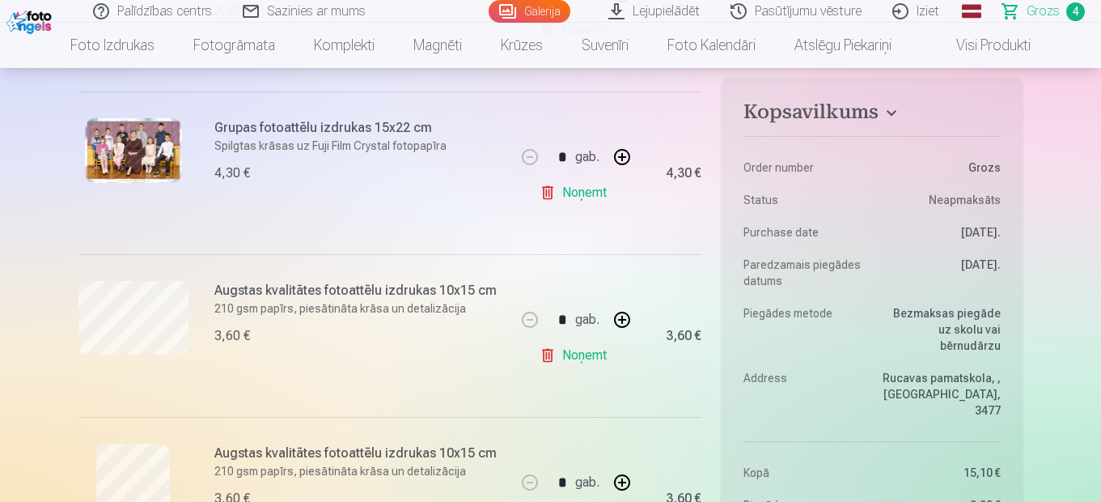
click at [144, 177] on img at bounding box center [133, 150] width 97 height 65
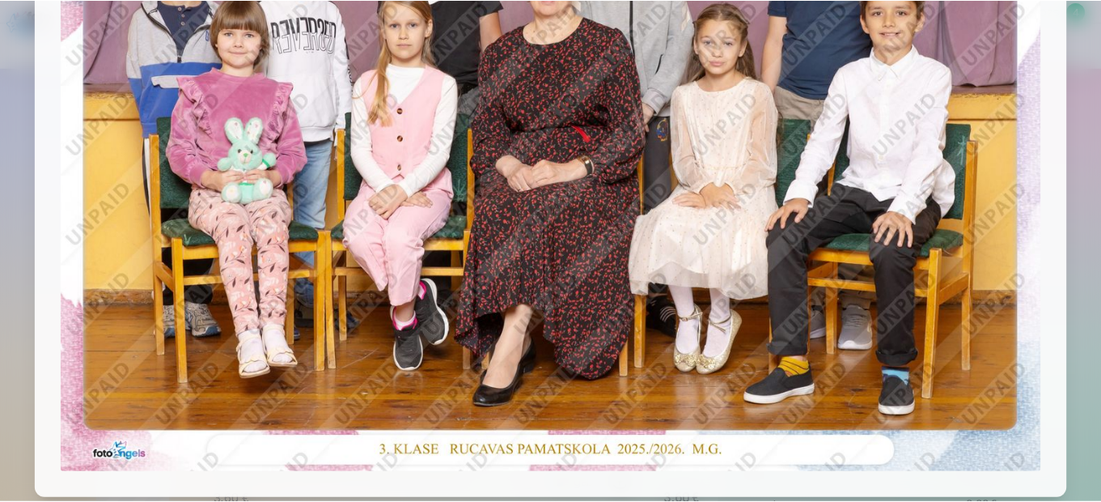
scroll to position [81, 0]
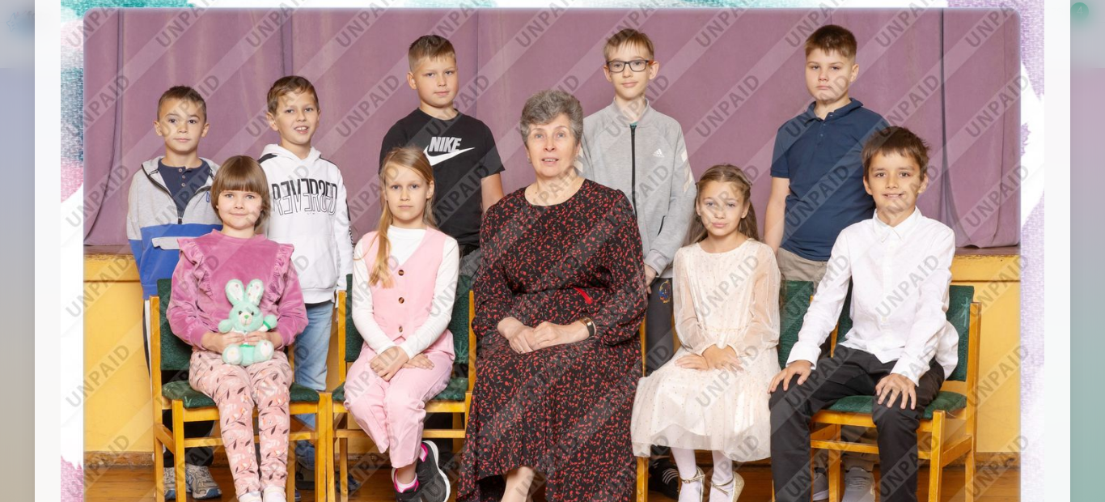
click at [1092, 144] on div at bounding box center [552, 251] width 1105 height 502
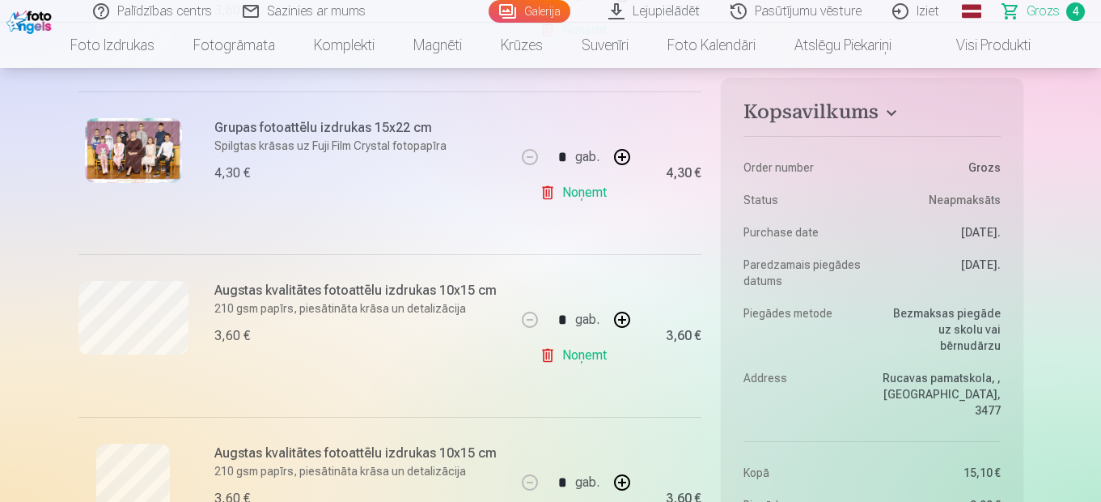
scroll to position [566, 0]
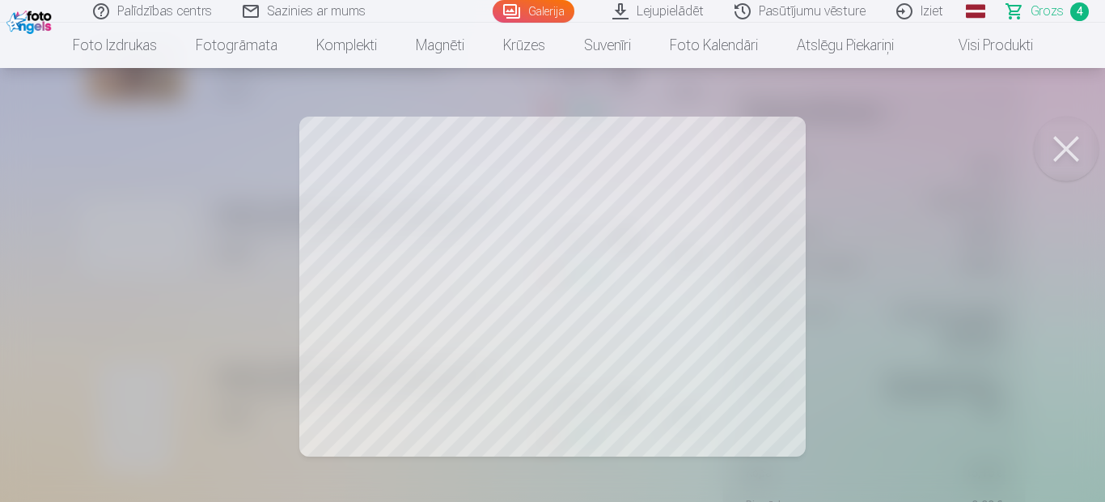
click at [1073, 137] on button at bounding box center [1066, 148] width 65 height 65
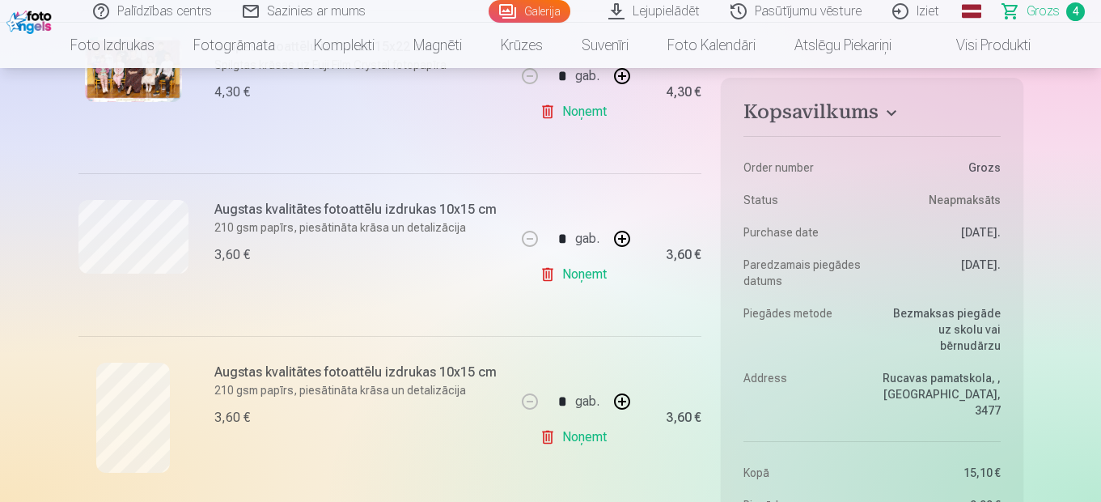
scroll to position [728, 0]
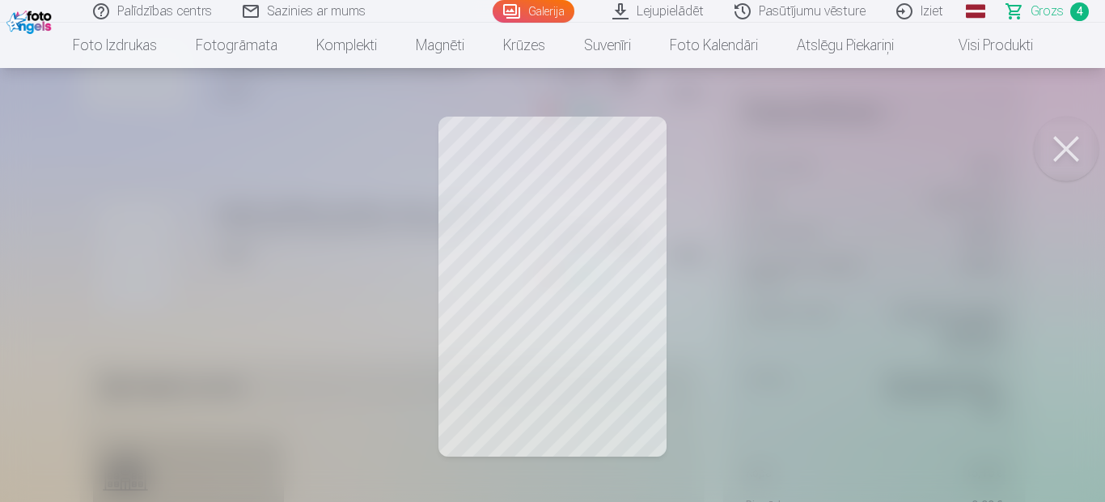
click at [1073, 141] on button at bounding box center [1066, 148] width 65 height 65
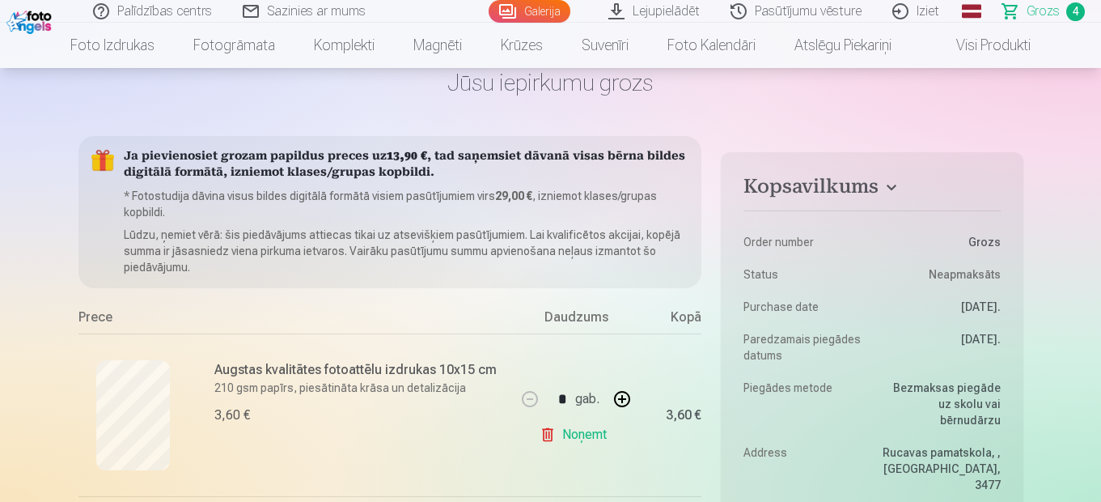
scroll to position [243, 0]
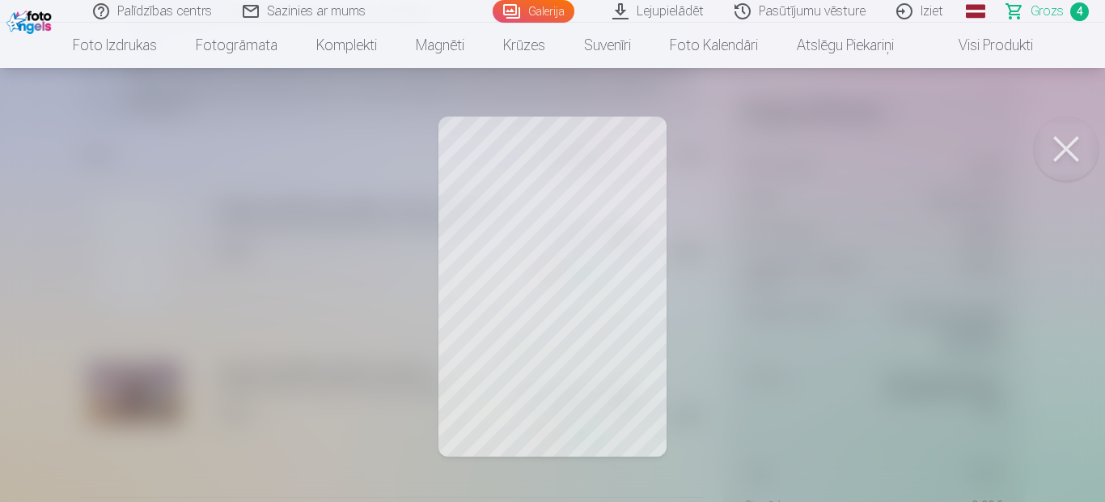
drag, startPoint x: 1045, startPoint y: 143, endPoint x: 983, endPoint y: 160, distance: 64.6
click at [1045, 144] on button at bounding box center [1066, 148] width 65 height 65
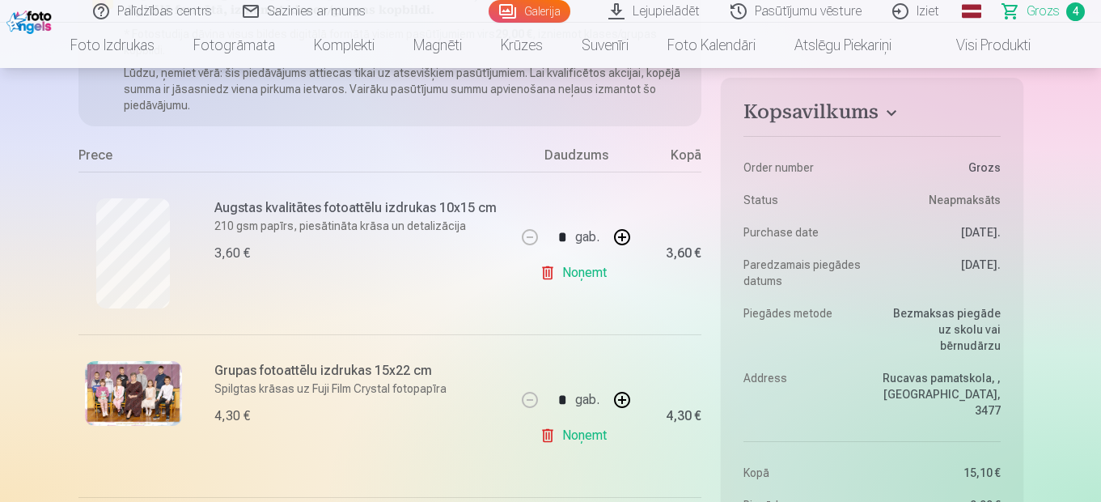
scroll to position [566, 0]
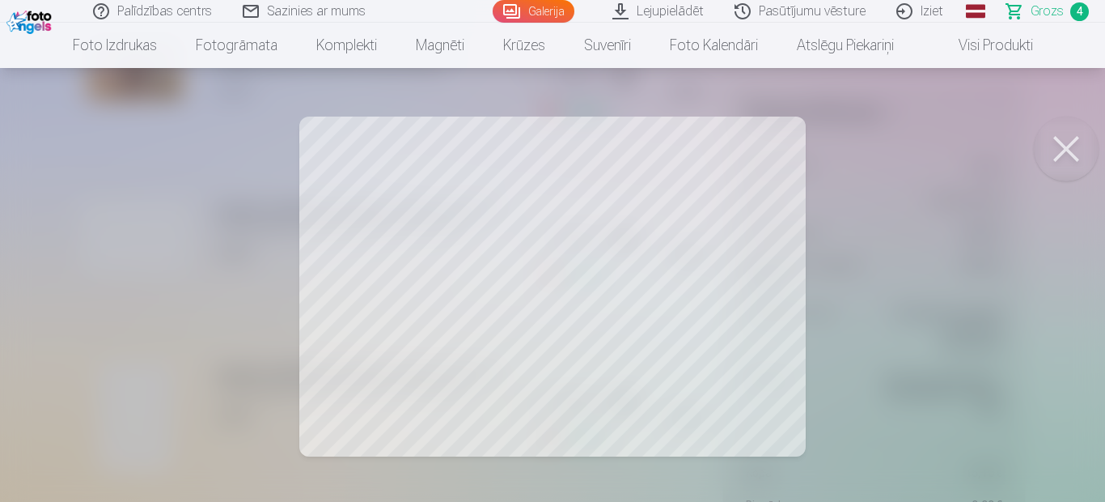
click at [1065, 133] on button at bounding box center [1066, 148] width 65 height 65
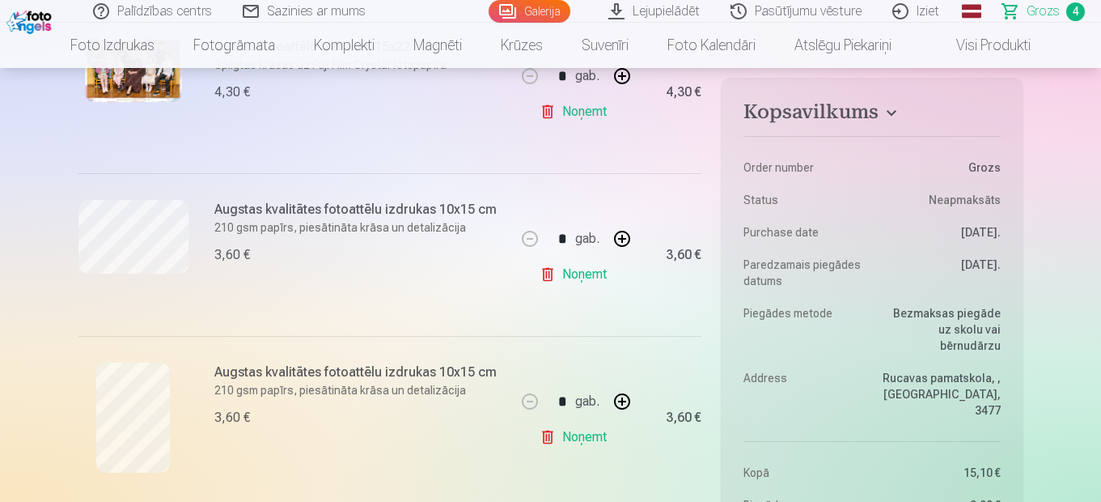
scroll to position [809, 0]
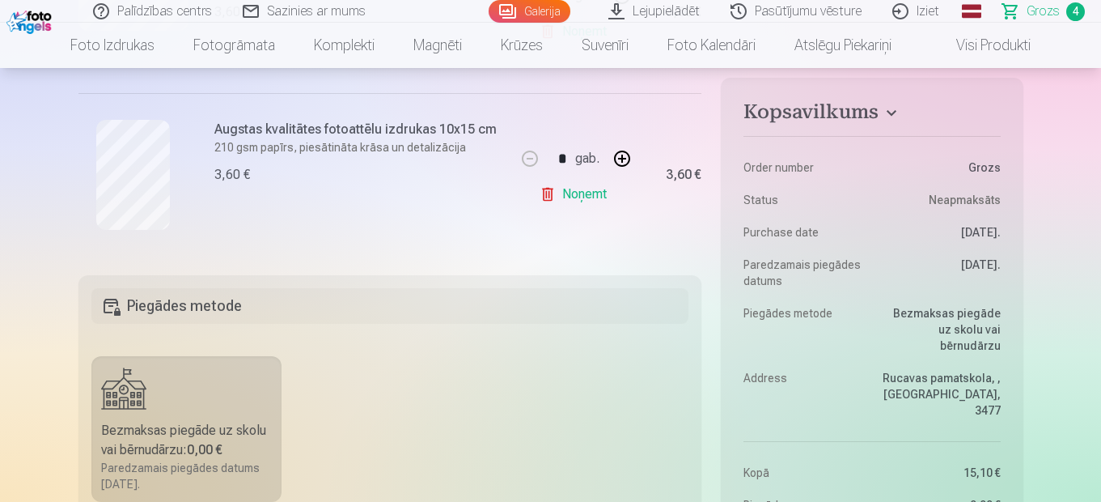
click at [268, 151] on p "210 gsm papīrs, piesātināta krāsa un detalizācija" at bounding box center [360, 147] width 292 height 16
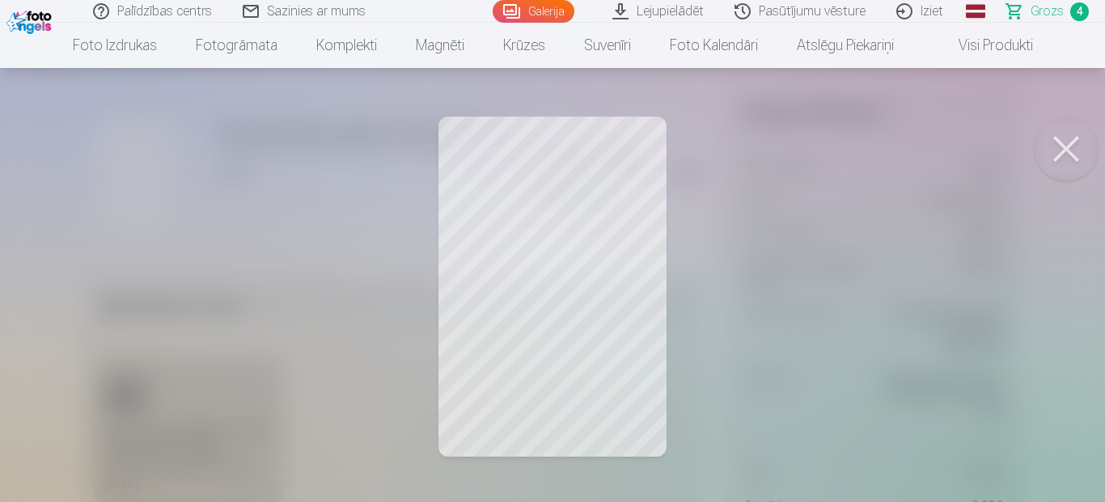
drag, startPoint x: 1070, startPoint y: 135, endPoint x: 1002, endPoint y: 162, distance: 73.8
click at [1069, 137] on button at bounding box center [1066, 148] width 65 height 65
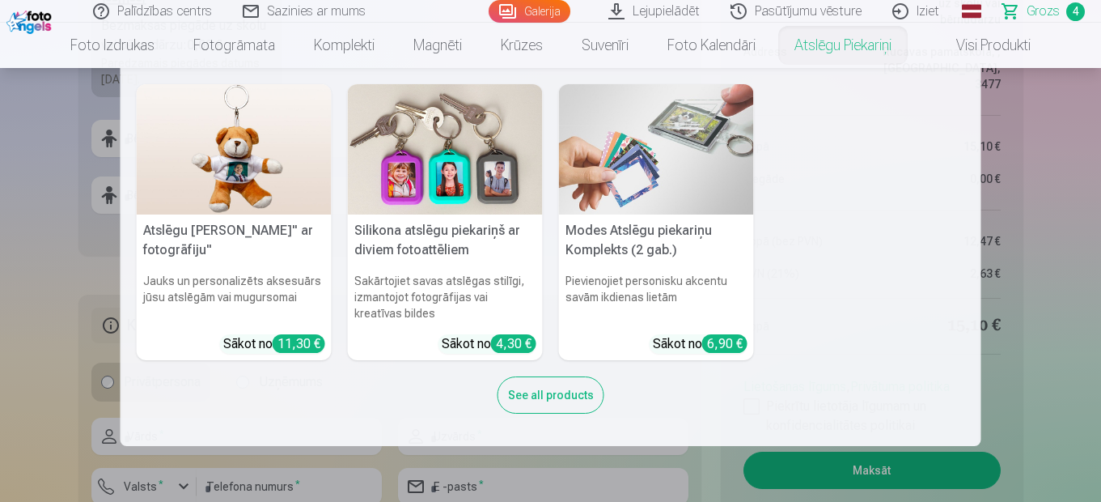
scroll to position [1294, 0]
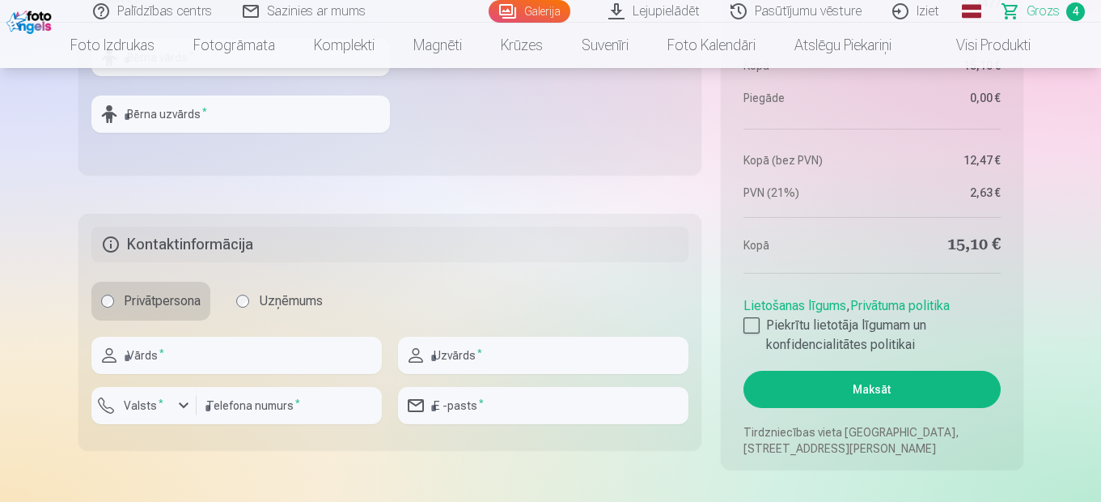
click at [933, 392] on button "Maksāt" at bounding box center [871, 389] width 256 height 37
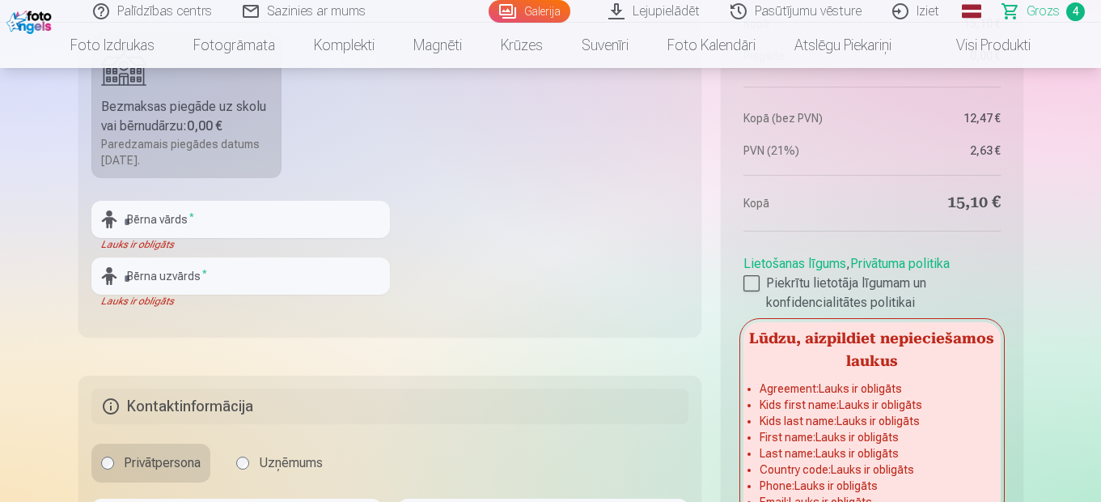
scroll to position [1052, 0]
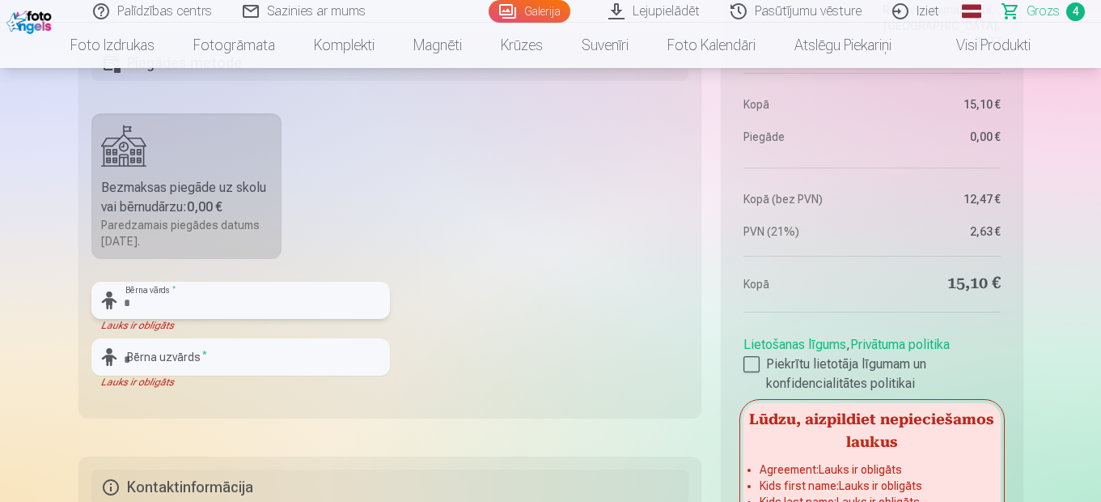
click at [147, 307] on input "text" at bounding box center [240, 300] width 299 height 37
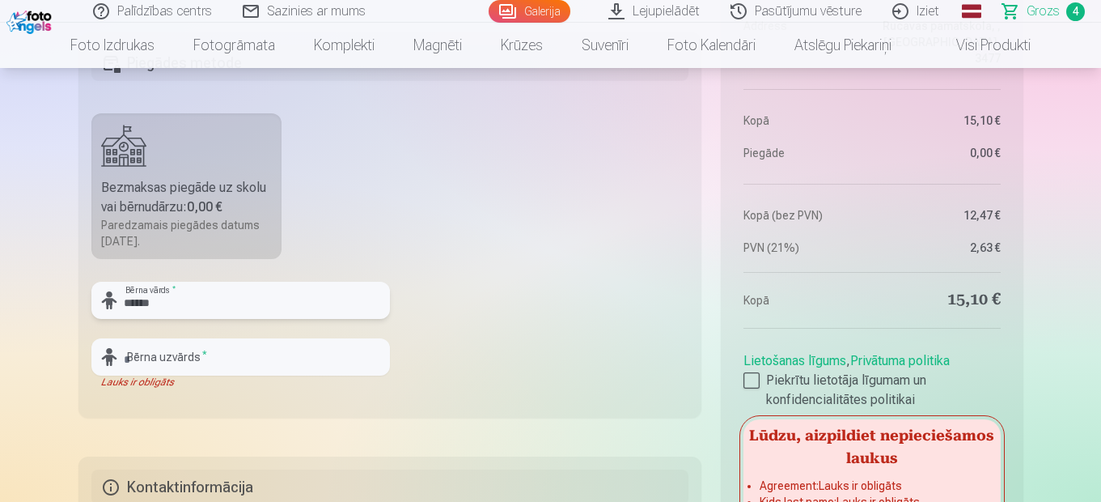
type input "******"
click at [159, 354] on input "text" at bounding box center [240, 356] width 299 height 37
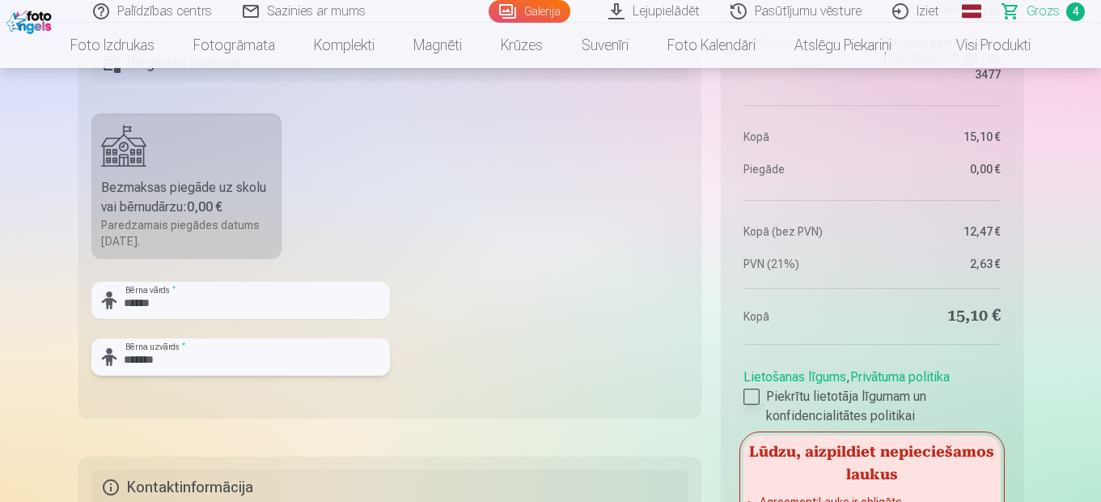
type input "*******"
click at [753, 398] on div at bounding box center [751, 396] width 16 height 16
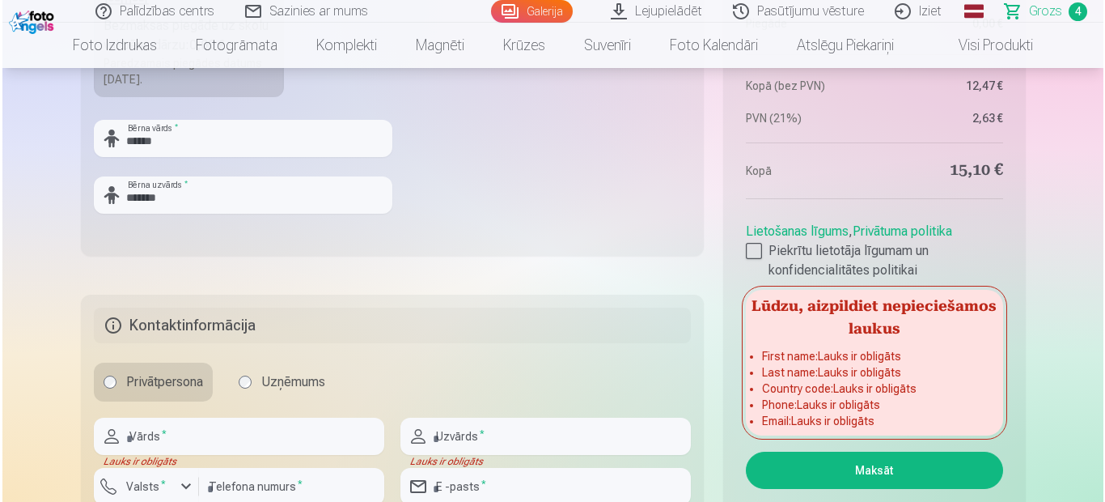
scroll to position [1294, 0]
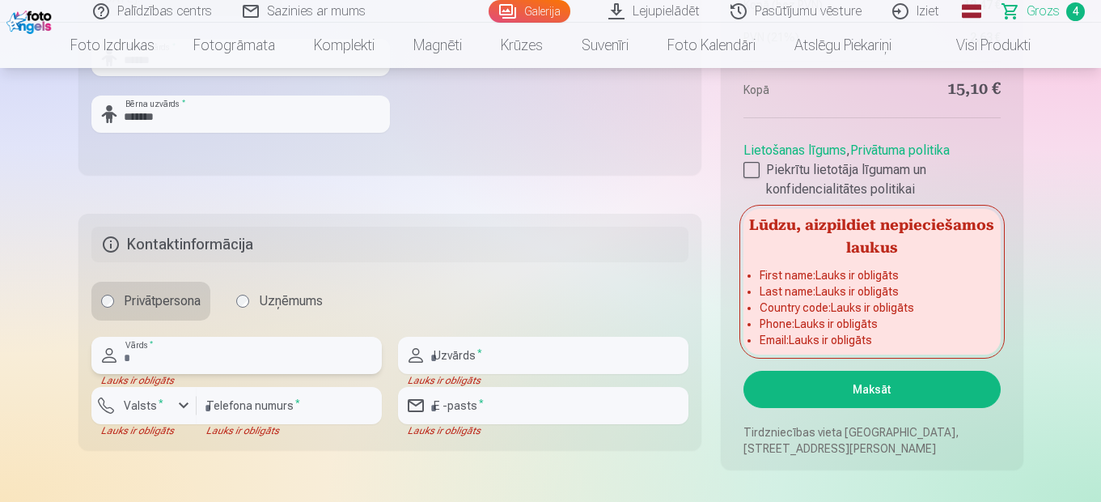
click at [179, 355] on input "text" at bounding box center [236, 355] width 290 height 37
type input "*"
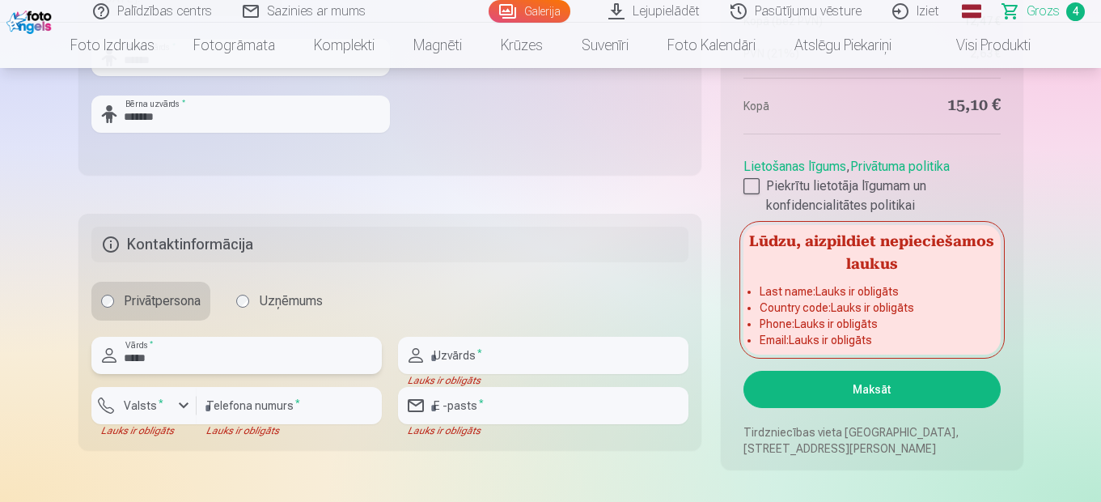
type input "*****"
click at [531, 353] on input "text" at bounding box center [543, 355] width 290 height 37
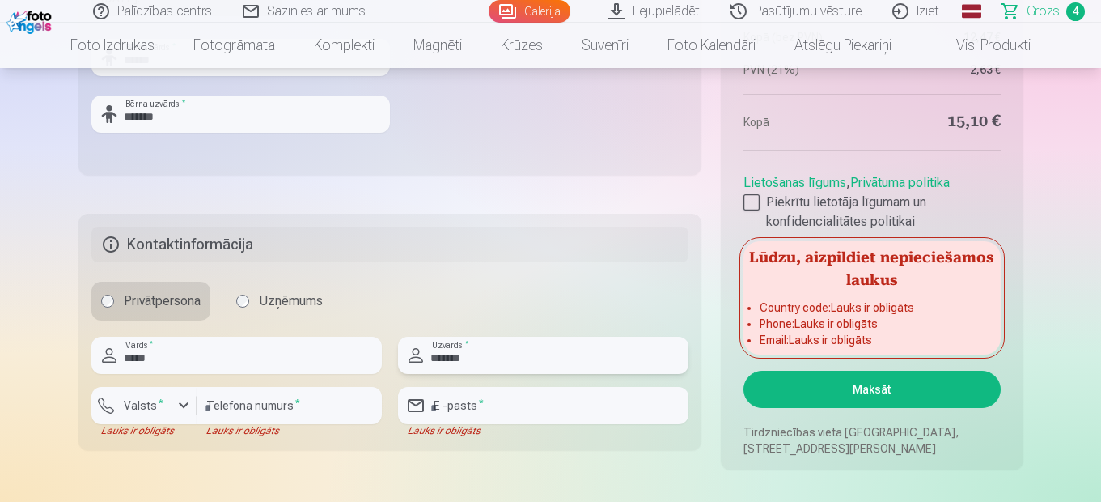
type input "*******"
click at [252, 404] on input "number" at bounding box center [289, 405] width 185 height 37
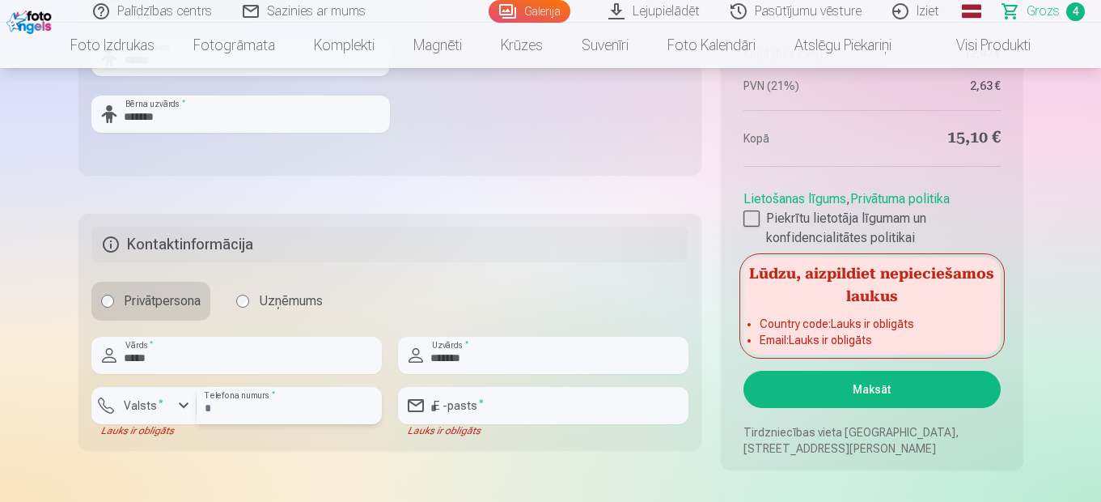
type input "********"
click at [180, 409] on div "button" at bounding box center [183, 405] width 19 height 19
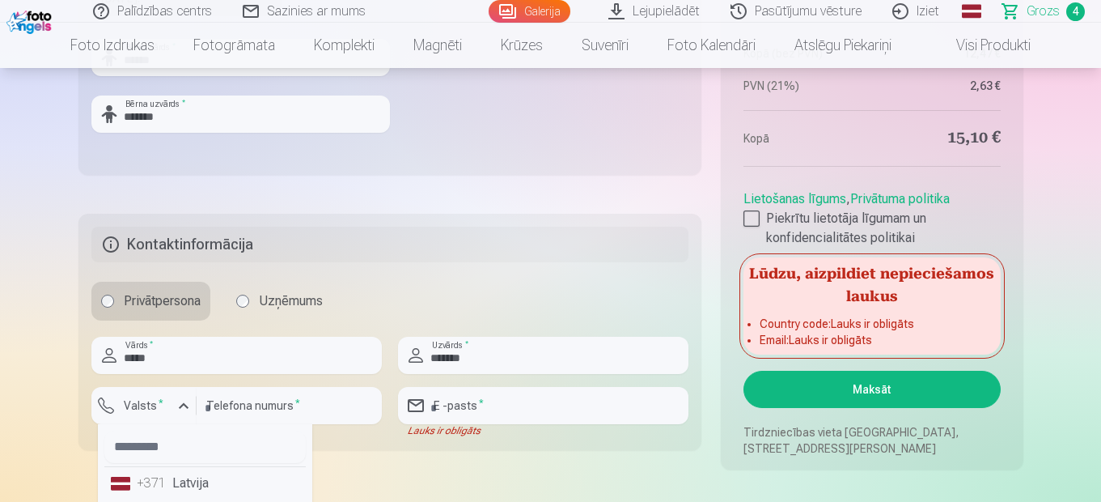
click at [182, 482] on li "+371 Latvija" at bounding box center [204, 483] width 201 height 32
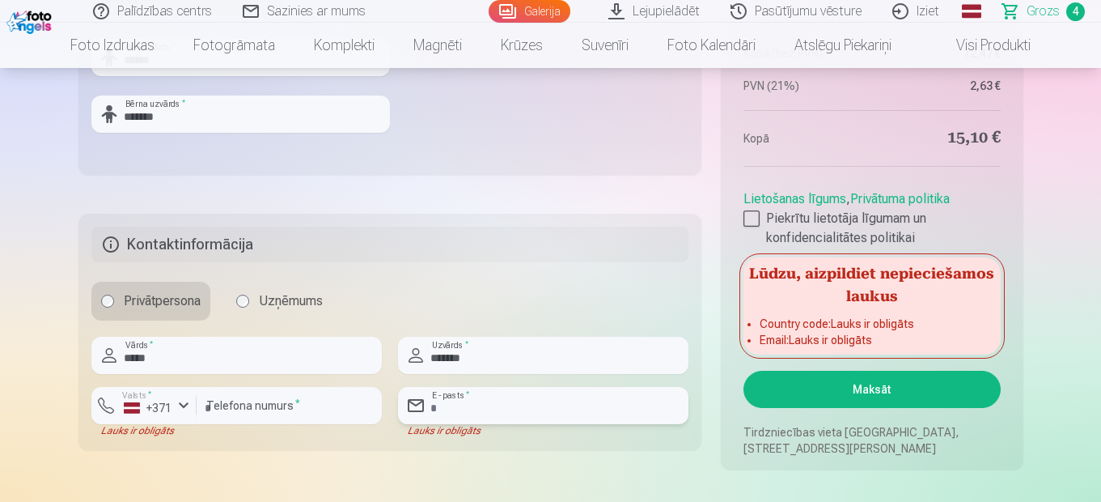
click at [498, 408] on input "email" at bounding box center [543, 405] width 290 height 37
type input "**********"
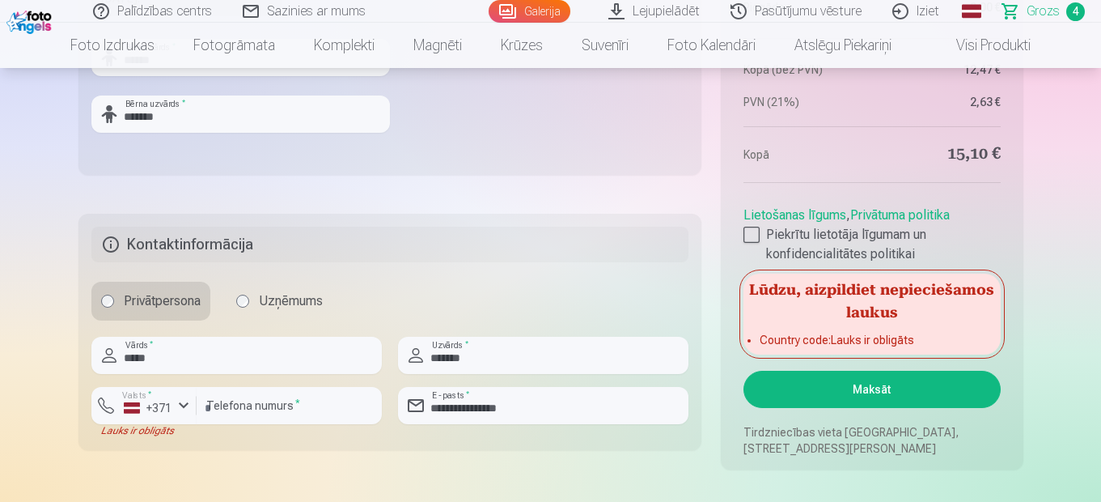
click at [524, 310] on div "Privātpersona Uzņēmums" at bounding box center [390, 301] width 598 height 39
click at [471, 402] on input "**********" at bounding box center [543, 405] width 290 height 37
click at [862, 388] on button "Maksāt" at bounding box center [871, 389] width 256 height 37
